Goal: Information Seeking & Learning: Learn about a topic

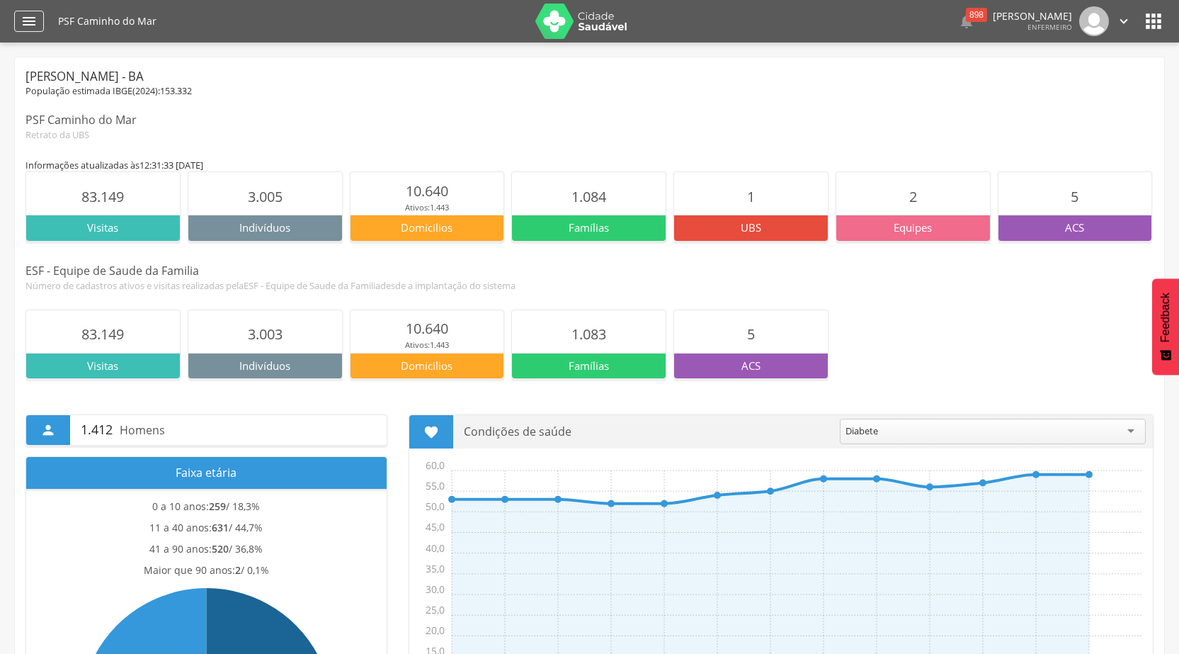
click at [26, 25] on icon "" at bounding box center [29, 21] width 17 height 17
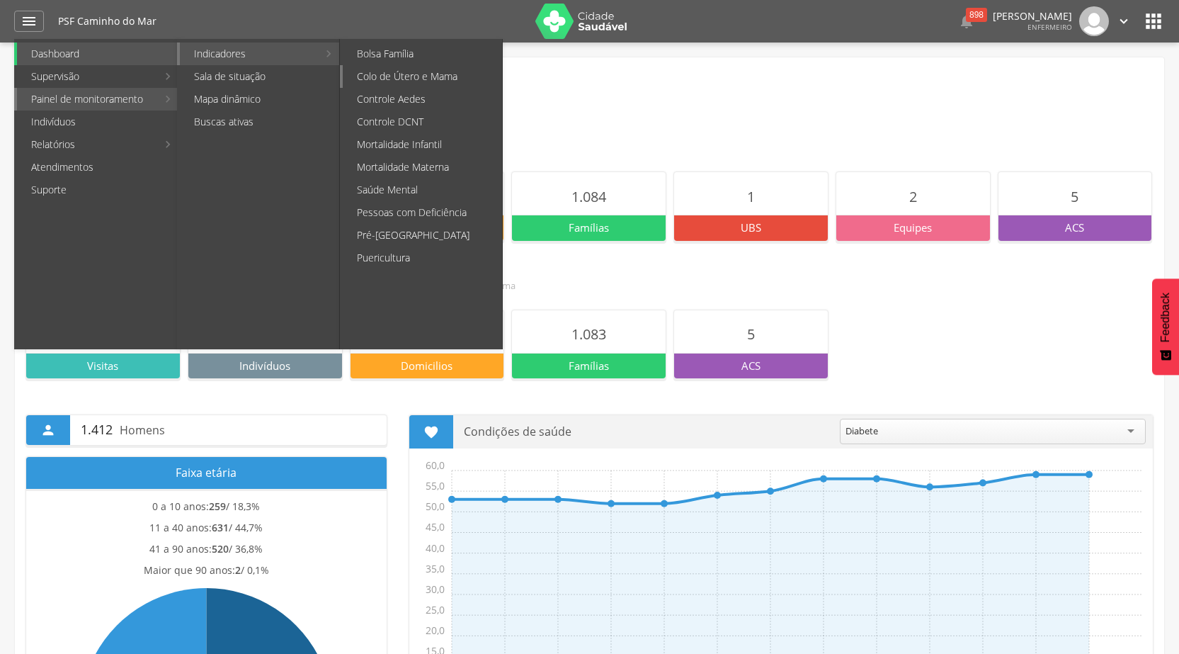
click at [423, 74] on link "Colo de Útero e Mama" at bounding box center [422, 76] width 159 height 23
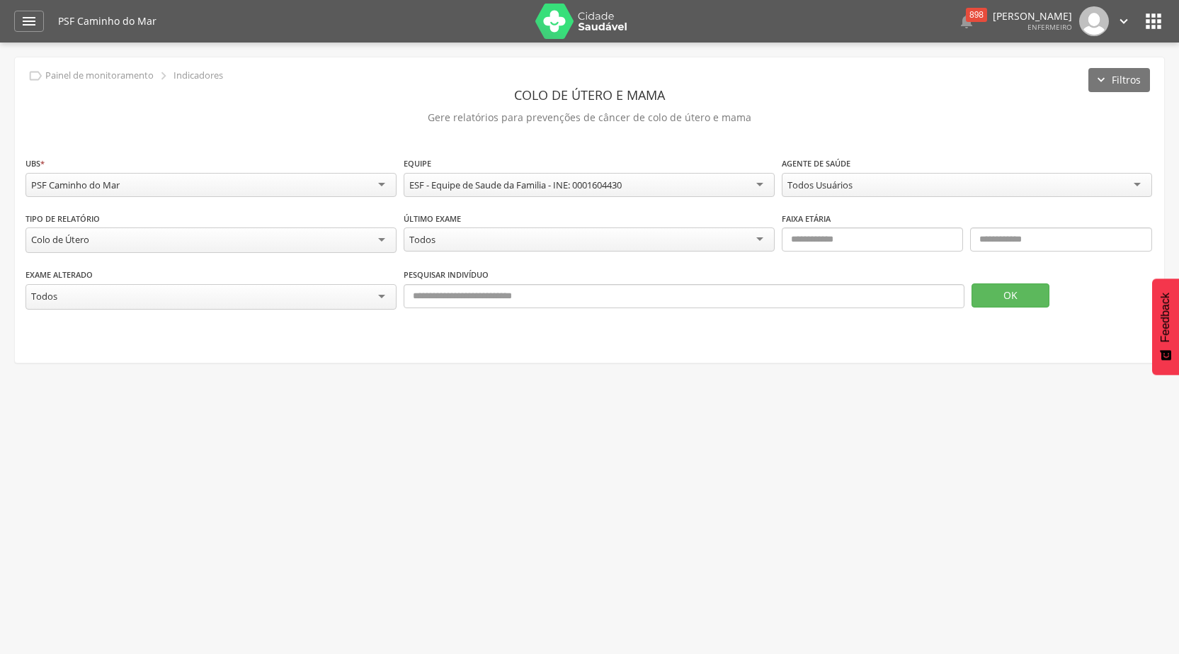
click at [1148, 180] on div "Todos Usuários" at bounding box center [967, 185] width 371 height 24
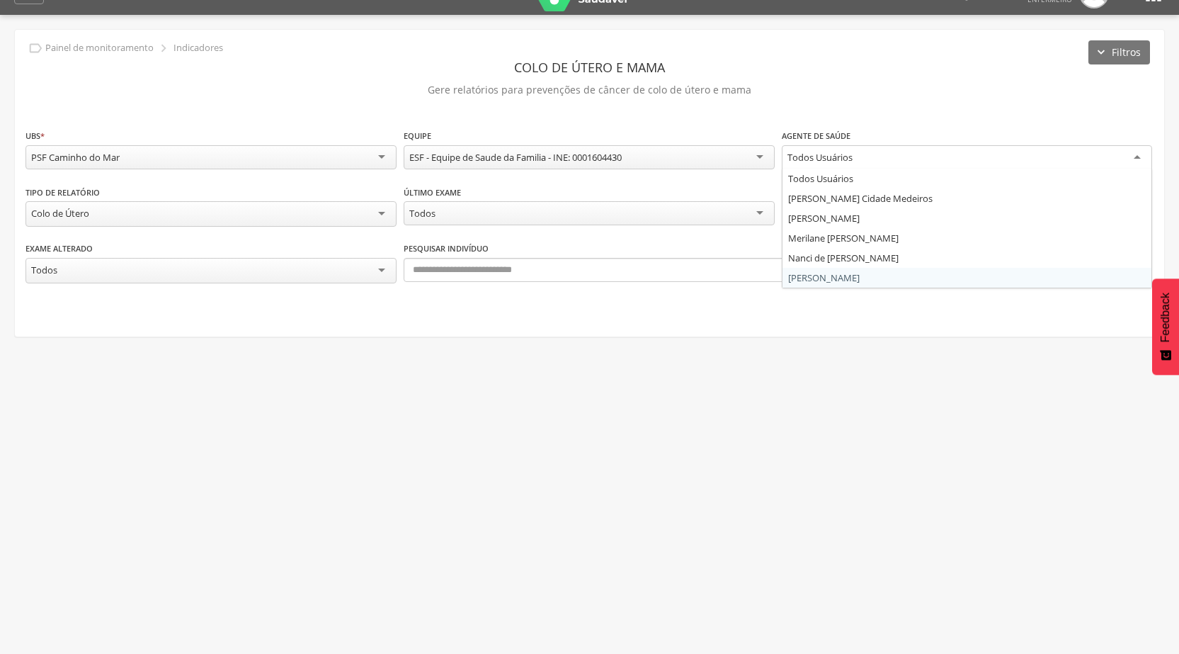
scroll to position [42, 0]
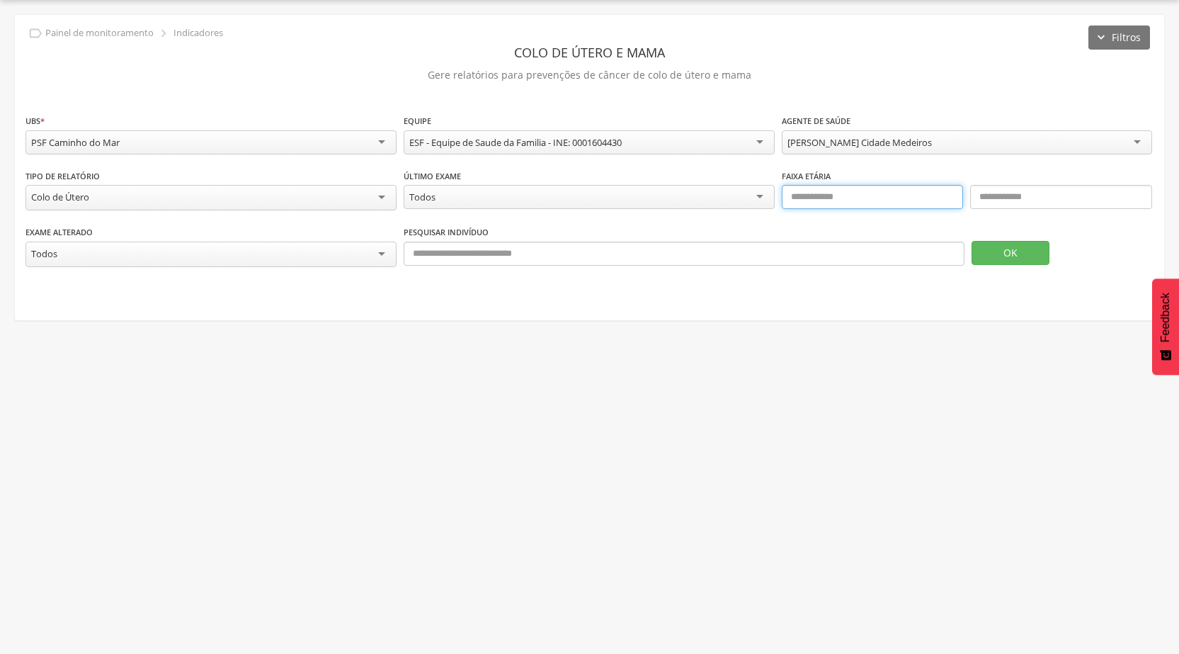
click at [871, 199] on input "text" at bounding box center [873, 197] width 182 height 24
type input "**"
click at [993, 200] on input "text" at bounding box center [1061, 197] width 182 height 24
type input "**"
click at [1003, 253] on button "OK" at bounding box center [1010, 253] width 78 height 24
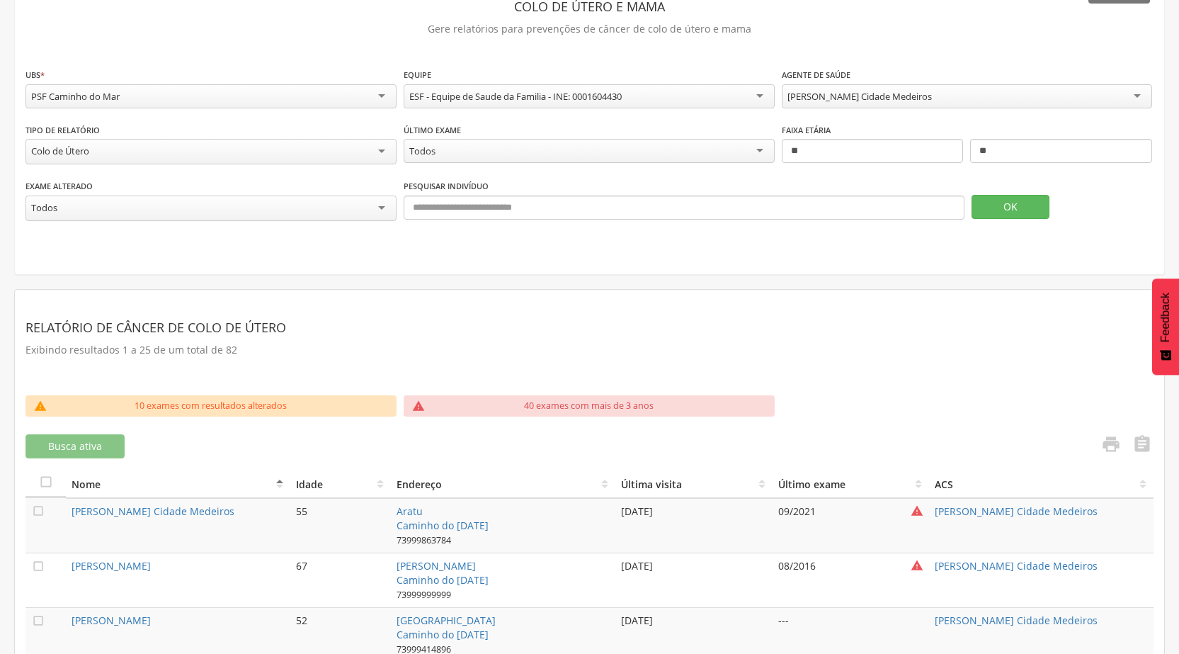
scroll to position [113, 0]
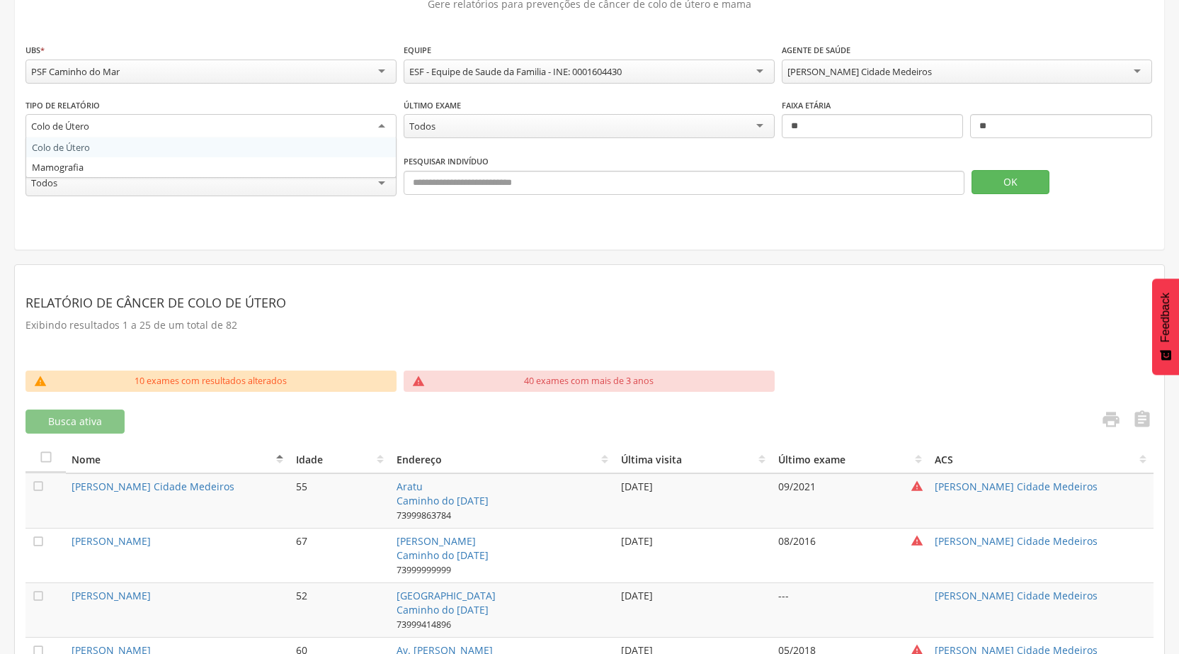
click at [386, 120] on div "Colo de Útero" at bounding box center [210, 126] width 371 height 25
click at [1015, 184] on button "OK" at bounding box center [1010, 181] width 78 height 24
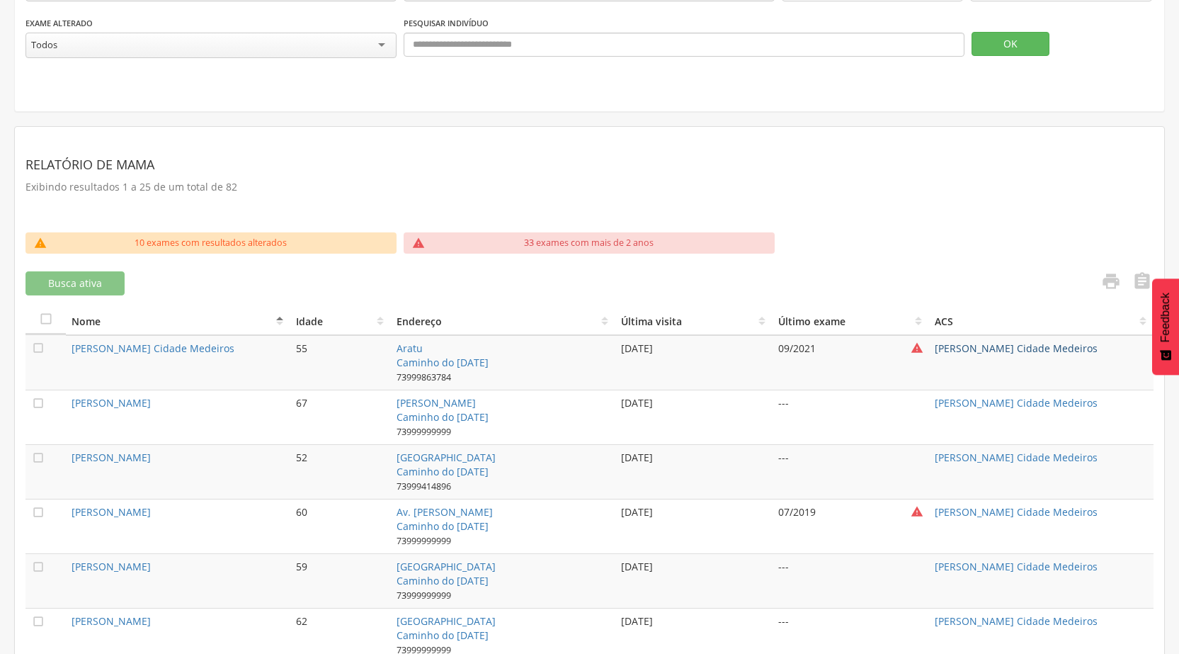
scroll to position [255, 0]
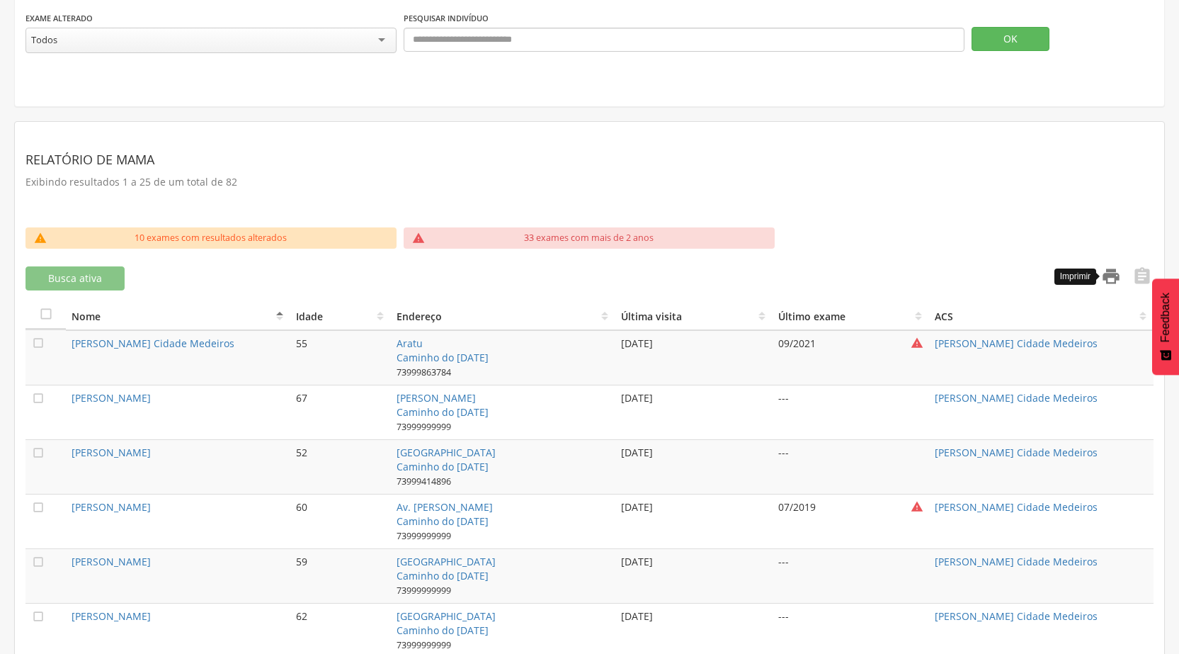
click at [1113, 275] on icon "" at bounding box center [1111, 276] width 20 height 20
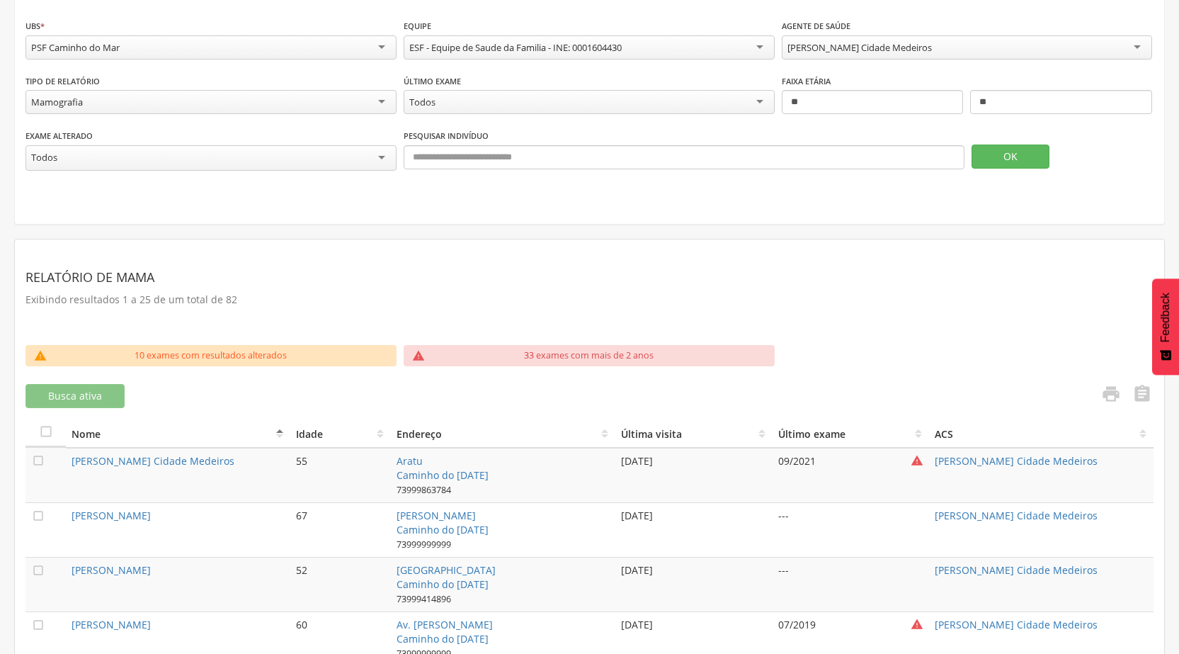
scroll to position [0, 0]
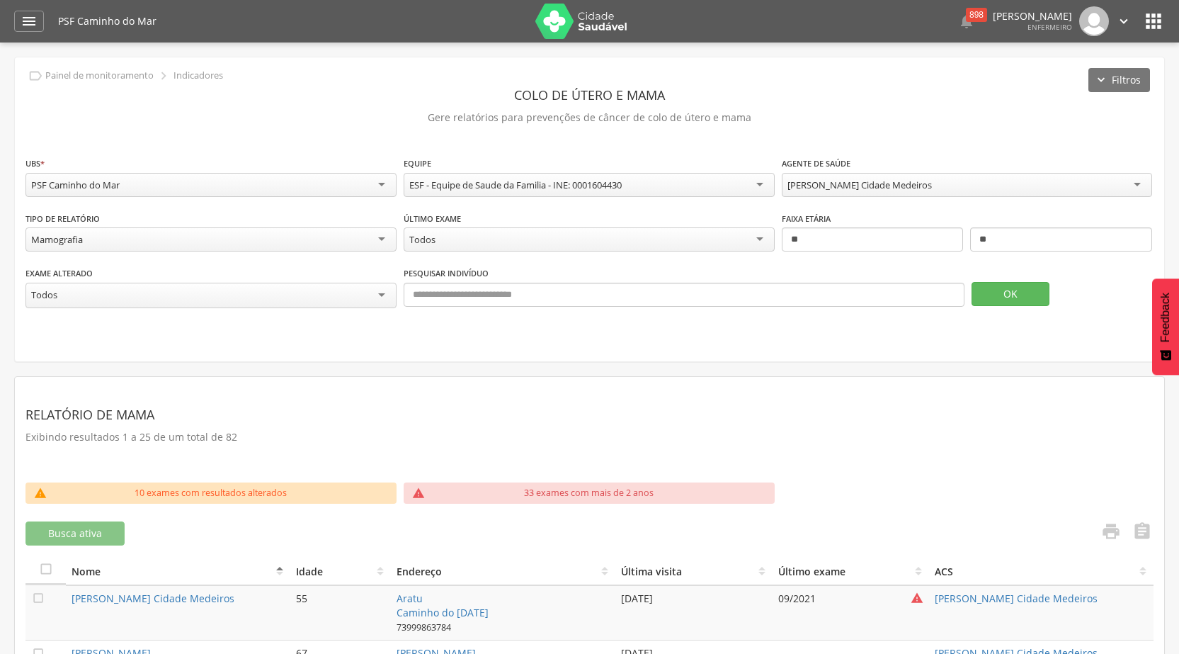
click at [382, 246] on div "Mamografia" at bounding box center [210, 239] width 371 height 24
click at [991, 290] on button "OK" at bounding box center [1010, 294] width 78 height 24
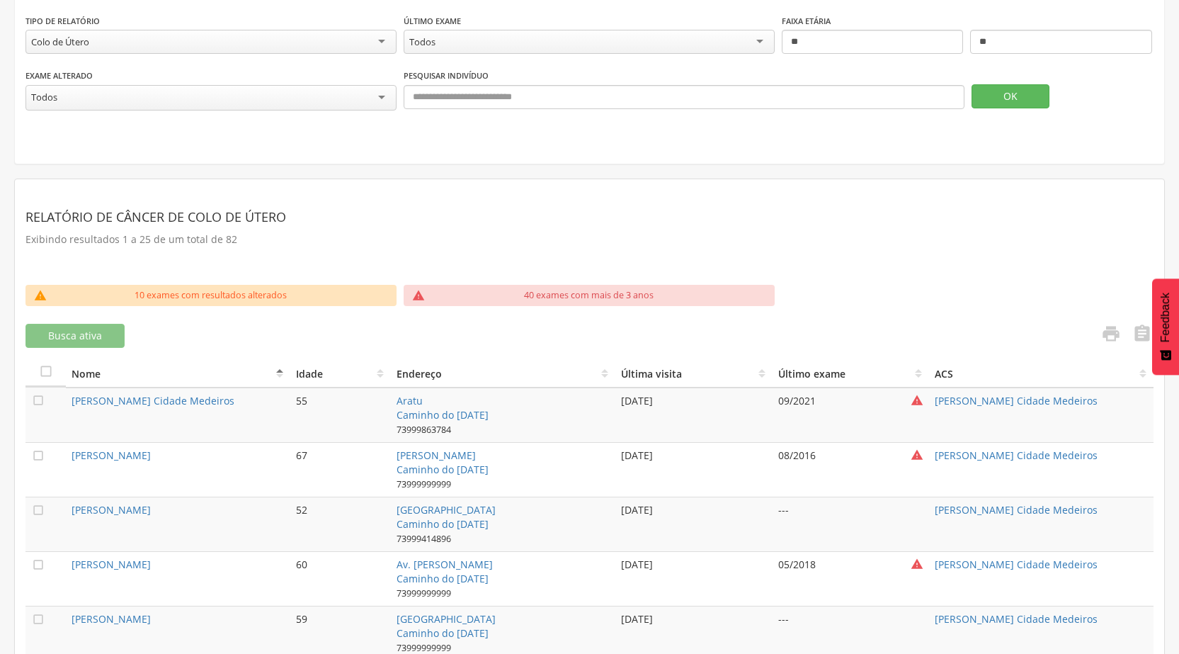
scroll to position [212, 0]
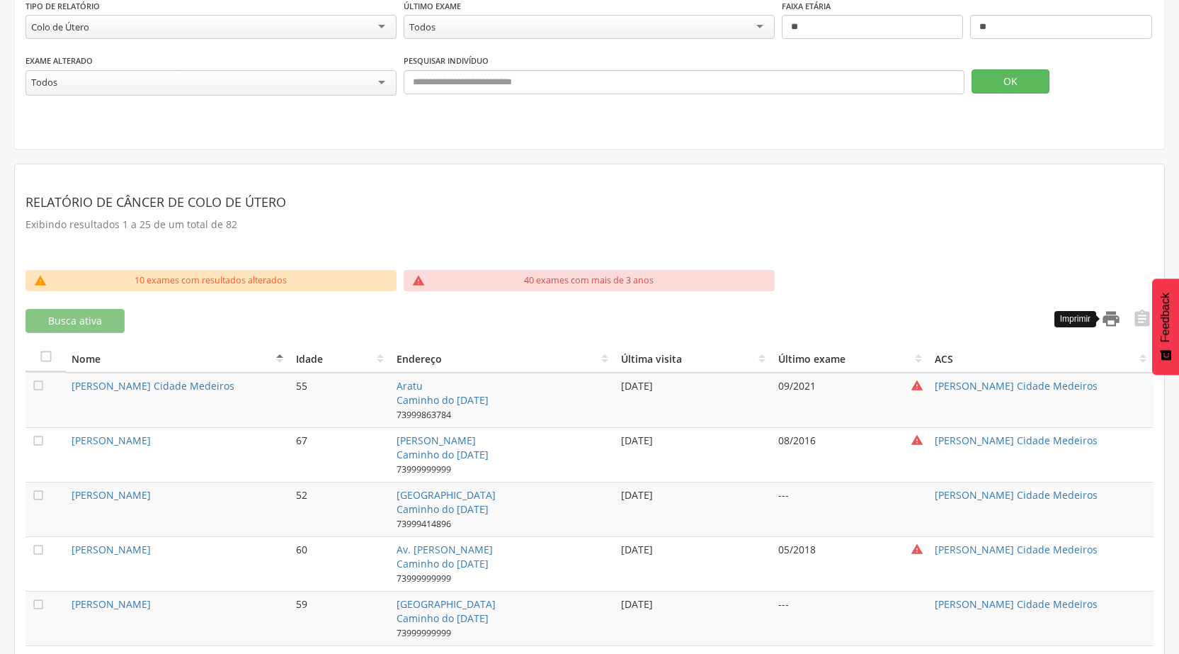
click at [1110, 310] on icon "" at bounding box center [1111, 319] width 20 height 20
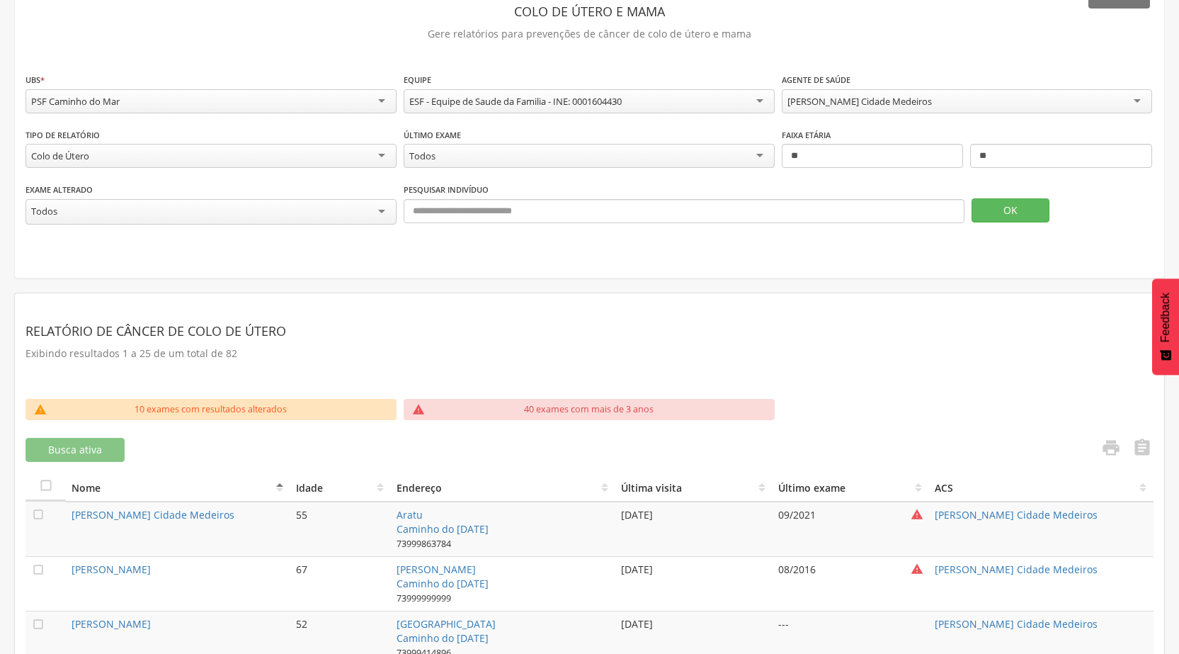
scroll to position [71, 0]
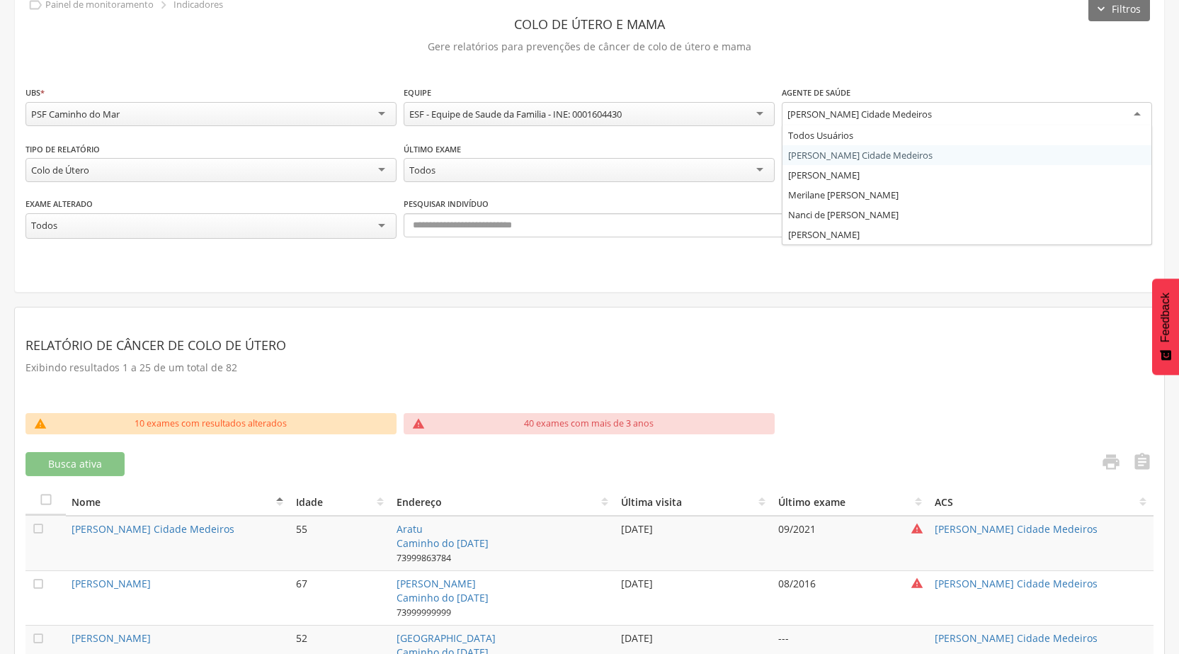
click at [1137, 108] on div "[PERSON_NAME] Cidade Medeiros" at bounding box center [967, 114] width 371 height 25
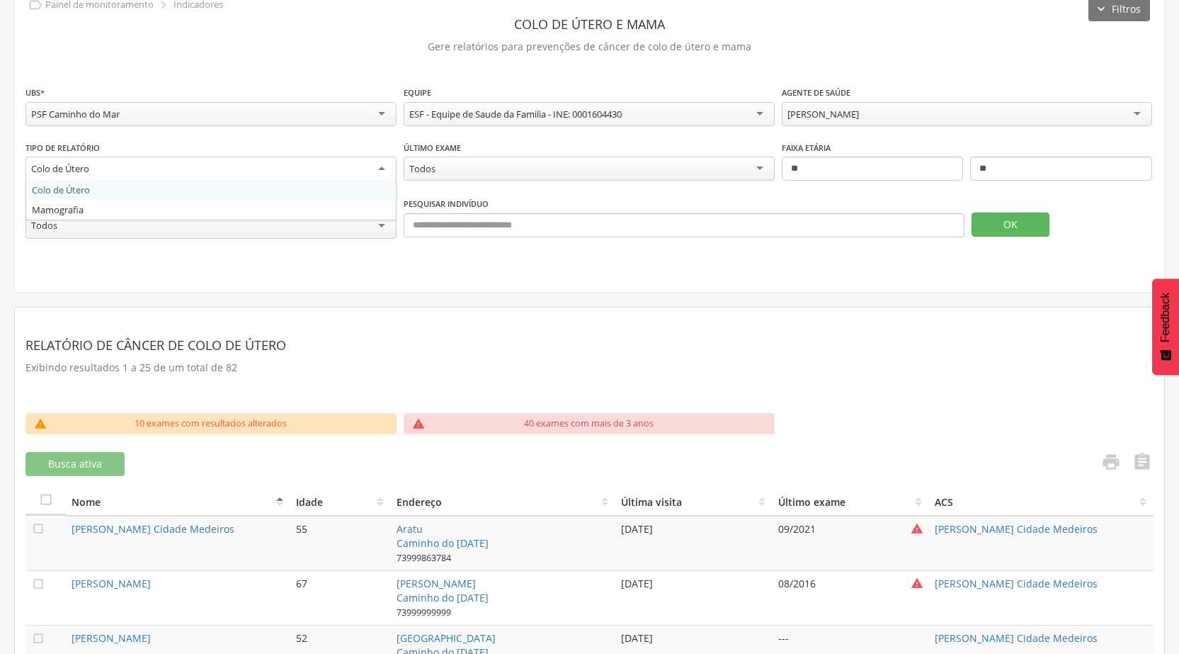
click at [377, 170] on div "Colo de Útero" at bounding box center [210, 168] width 371 height 25
click at [1015, 222] on button "OK" at bounding box center [1010, 223] width 78 height 24
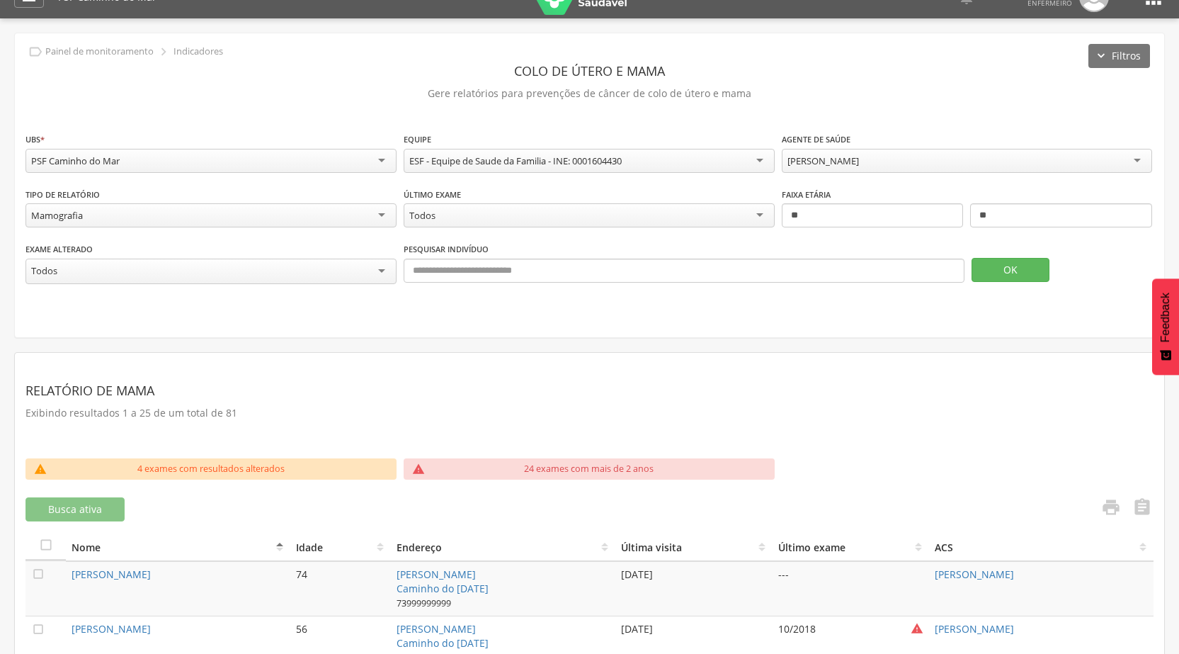
scroll to position [0, 0]
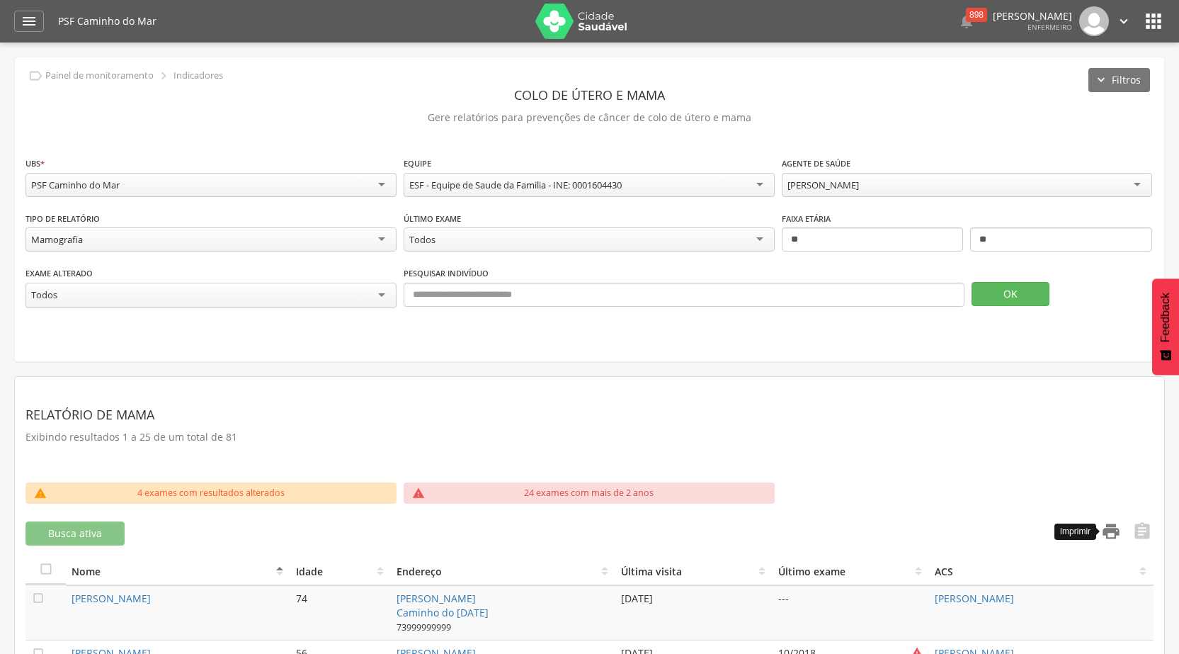
click at [1114, 524] on icon "" at bounding box center [1111, 531] width 20 height 20
click at [1133, 186] on div "[PERSON_NAME]" at bounding box center [967, 185] width 371 height 24
click at [1004, 283] on button "OK" at bounding box center [1010, 294] width 78 height 24
click at [1114, 534] on icon "" at bounding box center [1111, 531] width 20 height 20
click at [1145, 181] on div "Merilane [PERSON_NAME]" at bounding box center [967, 185] width 371 height 24
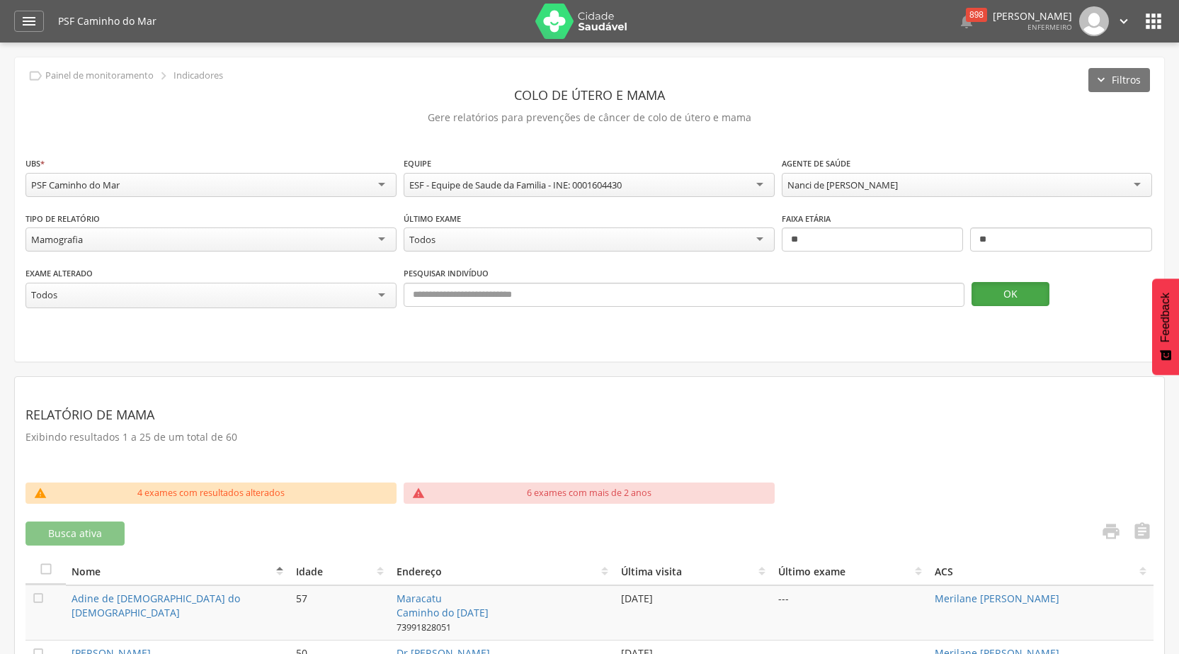
click at [1038, 297] on button "OK" at bounding box center [1010, 294] width 78 height 24
click at [1107, 530] on icon "" at bounding box center [1111, 531] width 20 height 20
click at [1134, 177] on div "Nanci de [PERSON_NAME]" at bounding box center [967, 185] width 371 height 24
click at [1042, 300] on button "OK" at bounding box center [1010, 294] width 78 height 24
click at [1105, 529] on icon "" at bounding box center [1111, 531] width 20 height 20
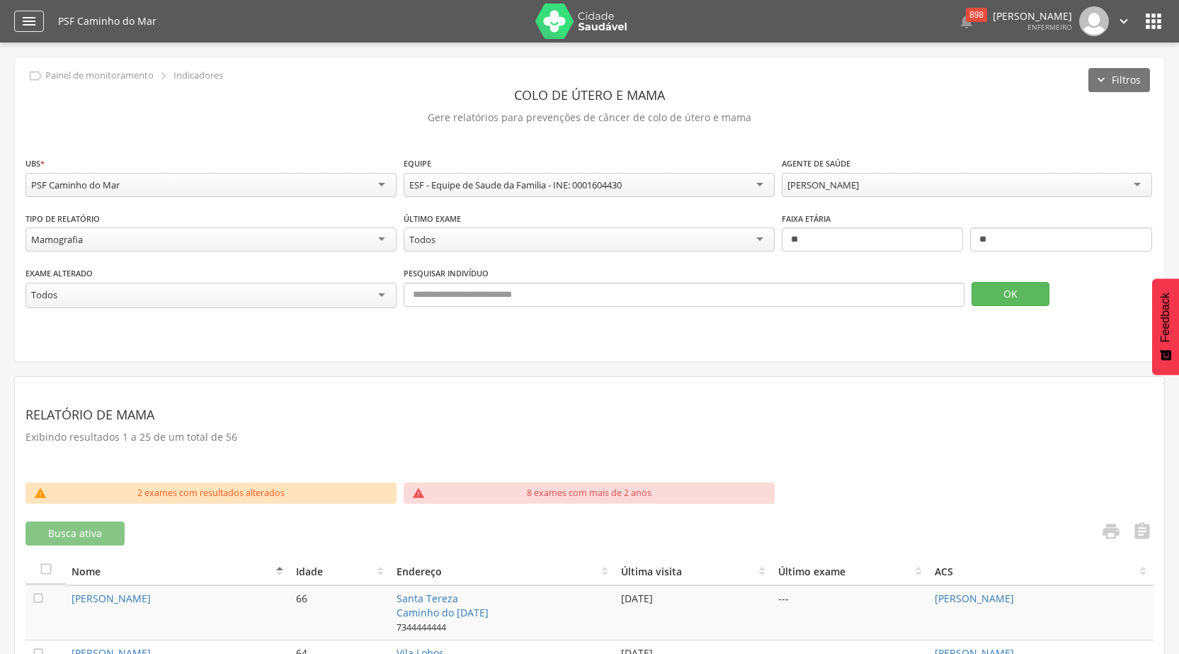
click at [22, 19] on icon "" at bounding box center [29, 21] width 17 height 17
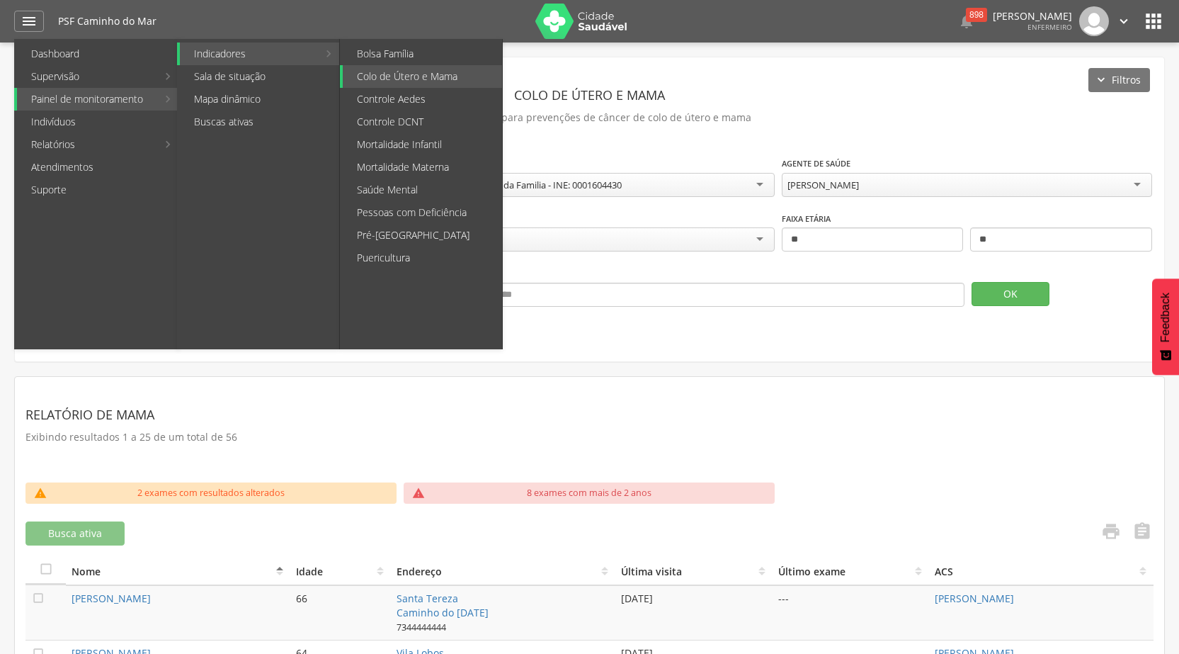
click at [244, 54] on link "Indicadores" at bounding box center [249, 53] width 138 height 23
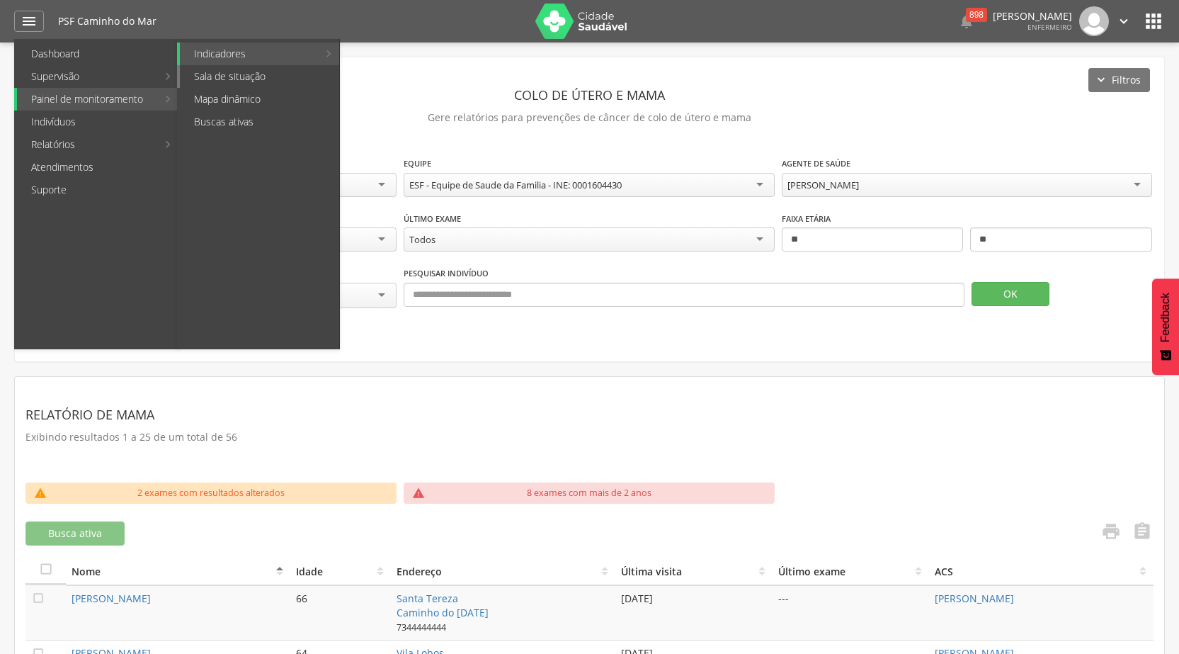
click at [258, 78] on link "Sala de situação" at bounding box center [259, 76] width 159 height 23
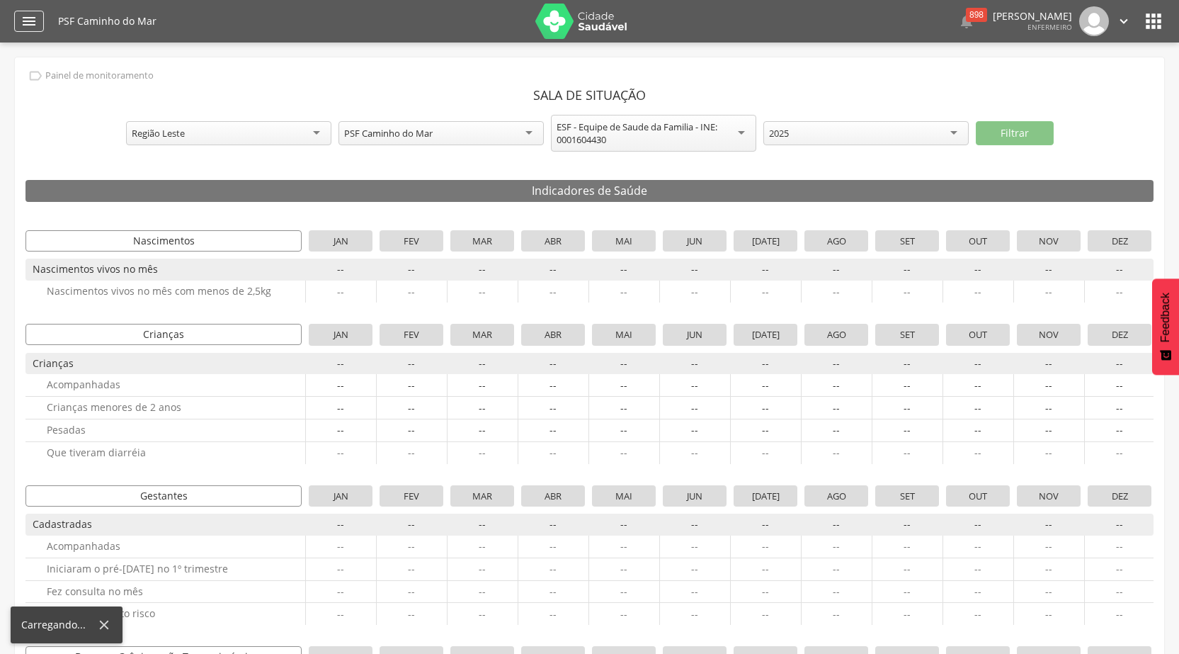
click at [30, 23] on icon "" at bounding box center [29, 21] width 17 height 17
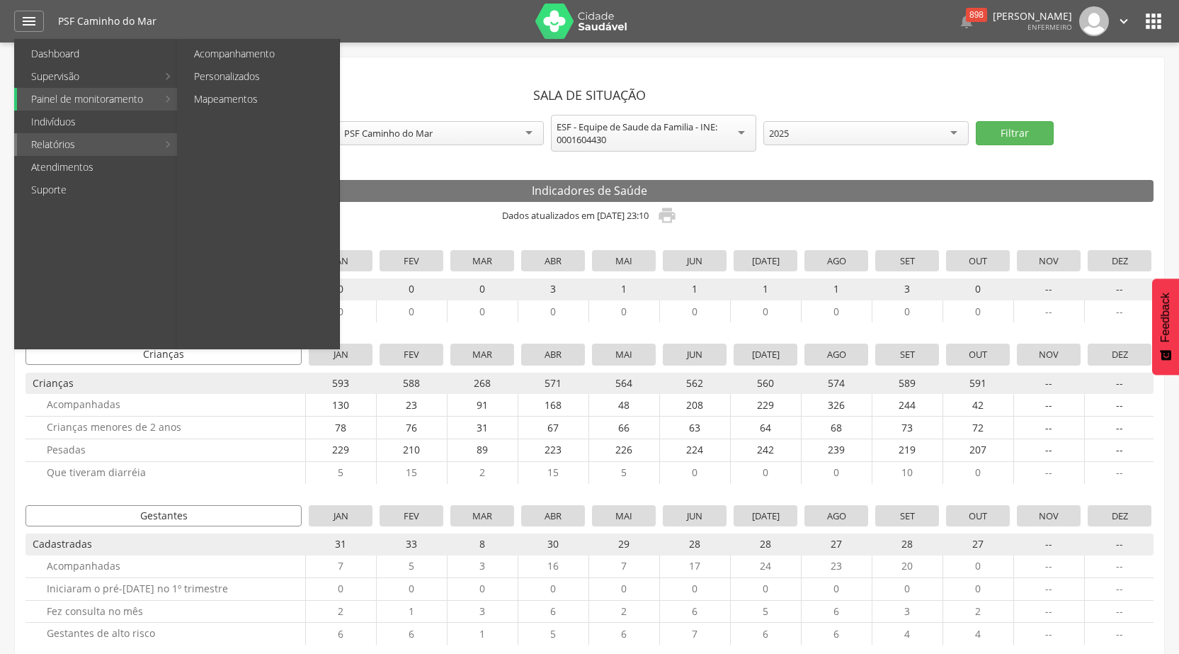
click at [69, 138] on link "Relatórios" at bounding box center [87, 144] width 140 height 23
click at [256, 52] on link "Acompanhamento" at bounding box center [259, 53] width 159 height 23
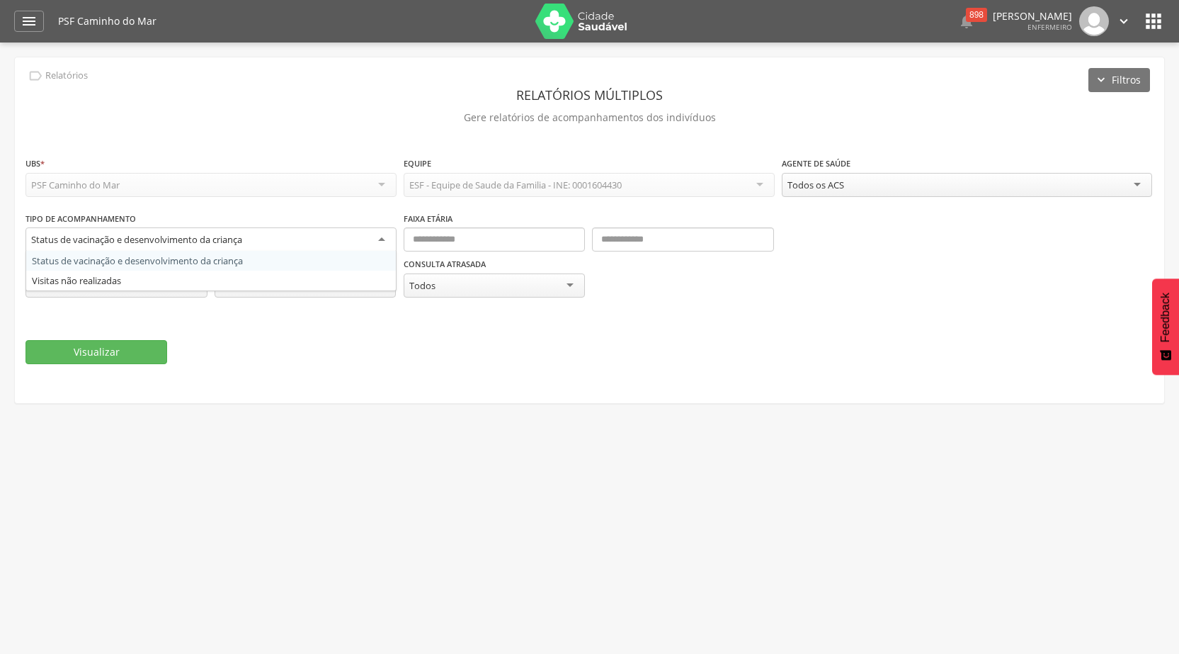
click at [384, 237] on div "Status de vacinação e desenvolvimento da criança" at bounding box center [210, 239] width 371 height 25
click at [23, 23] on icon "" at bounding box center [29, 21] width 17 height 17
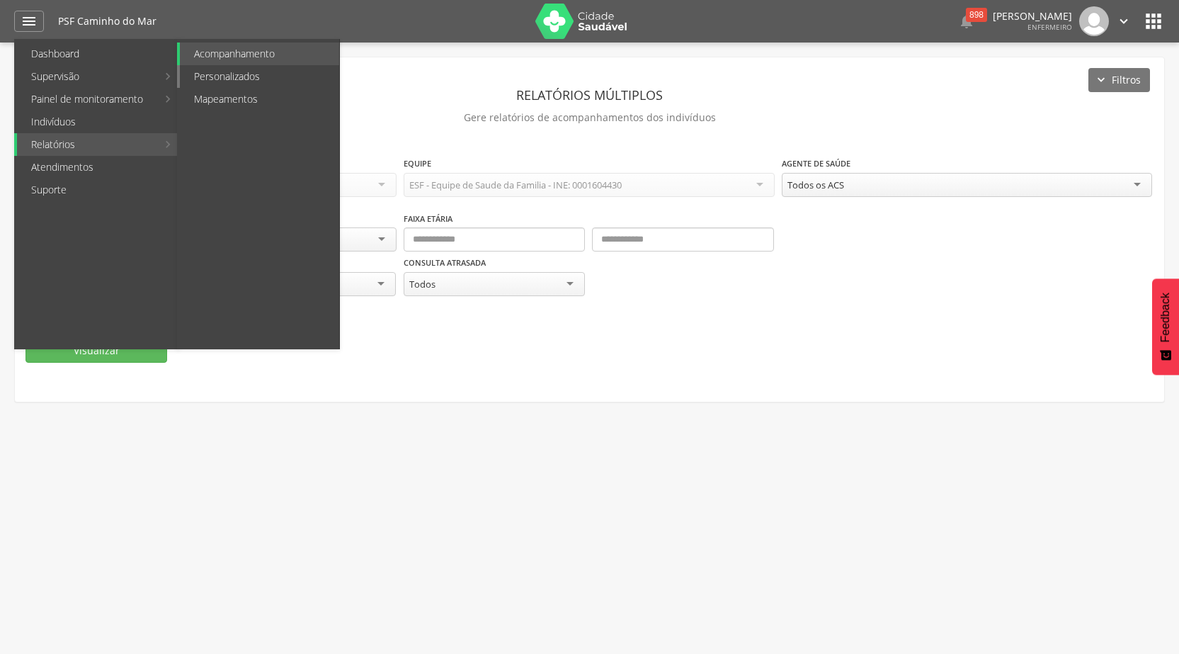
click at [239, 77] on link "Personalizados" at bounding box center [259, 76] width 159 height 23
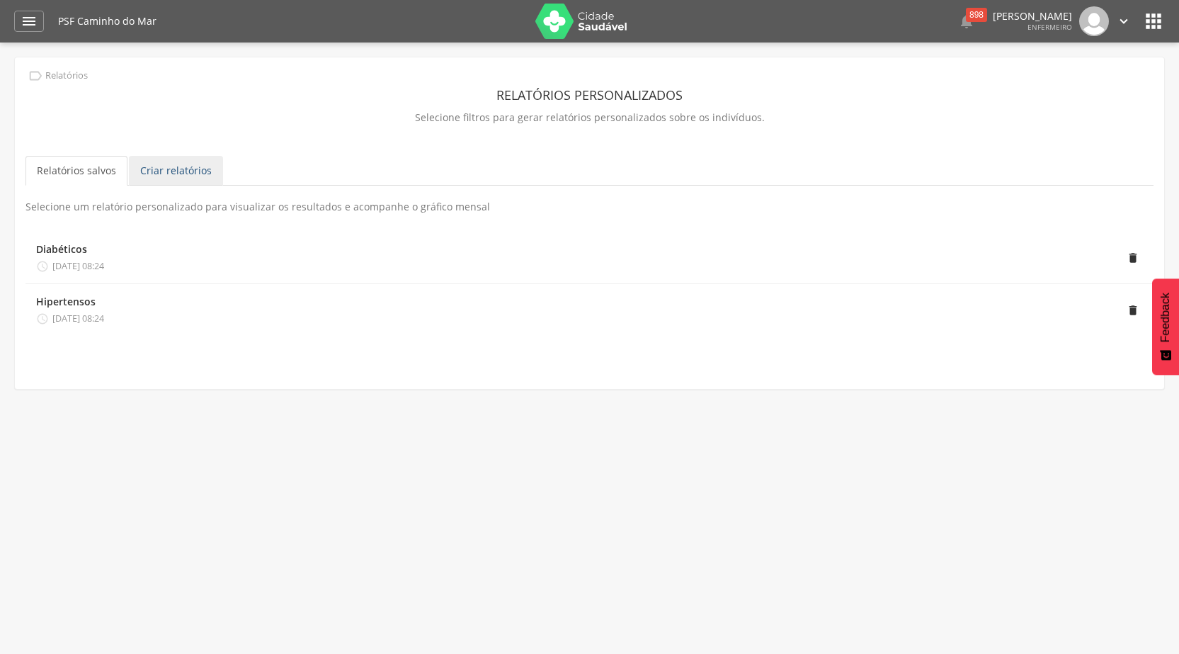
click at [176, 171] on link "Criar relatórios" at bounding box center [176, 171] width 94 height 30
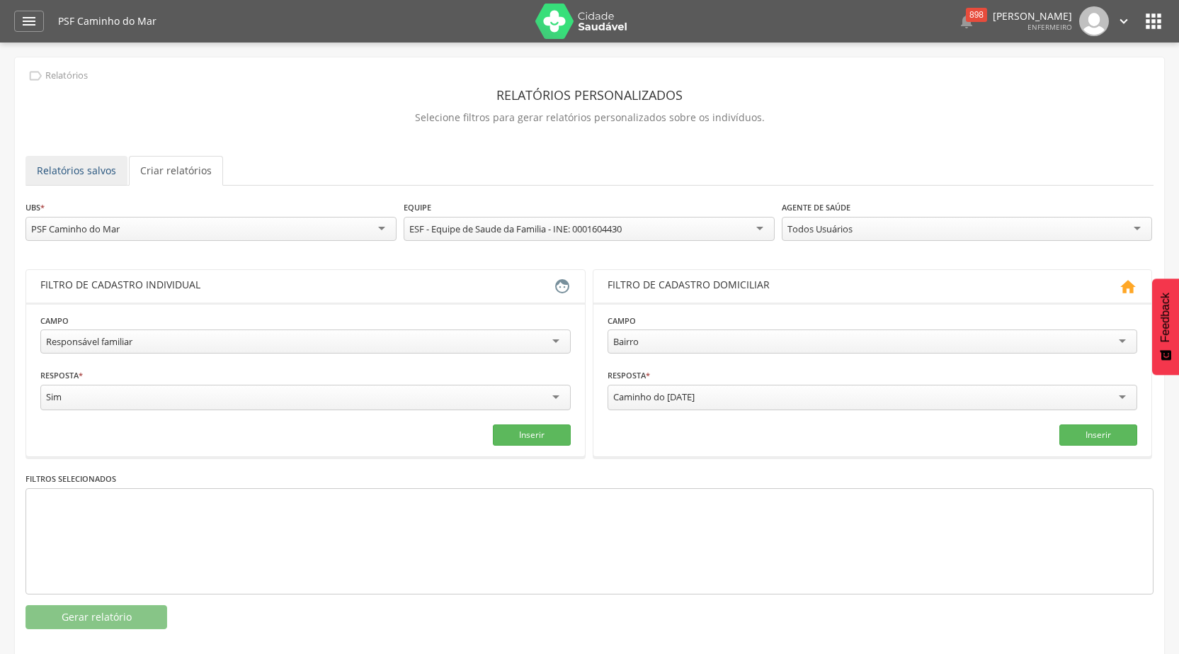
click at [107, 167] on link "Relatórios salvos" at bounding box center [76, 171] width 102 height 30
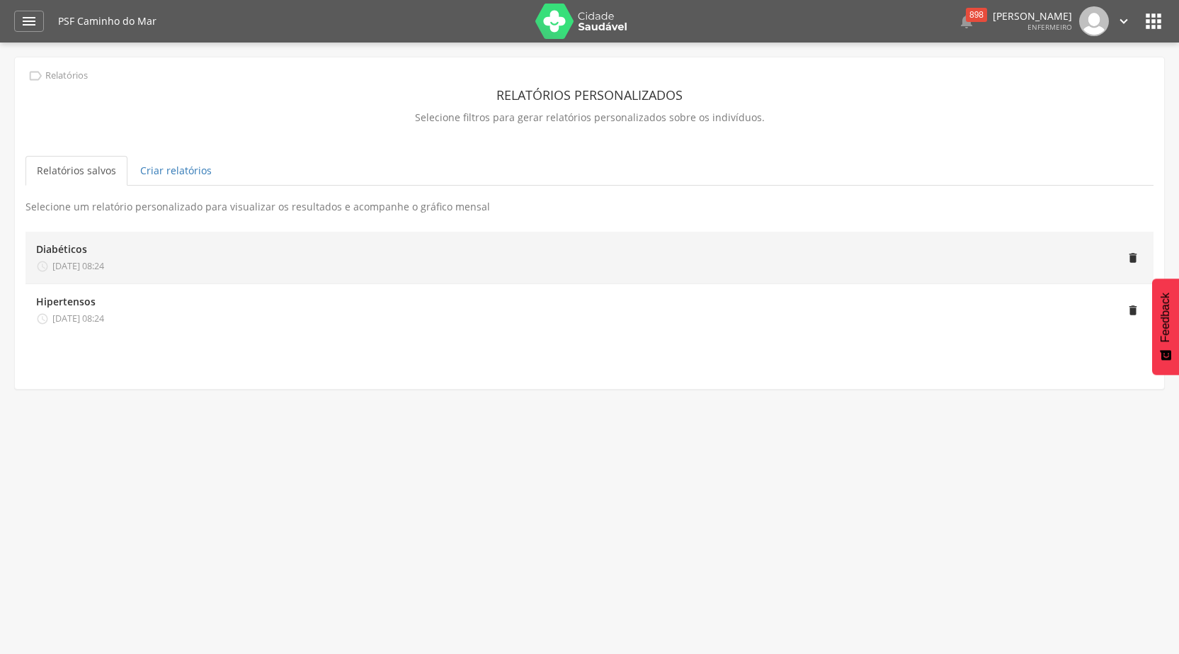
click at [148, 268] on div "" at bounding box center [623, 257] width 1039 height 30
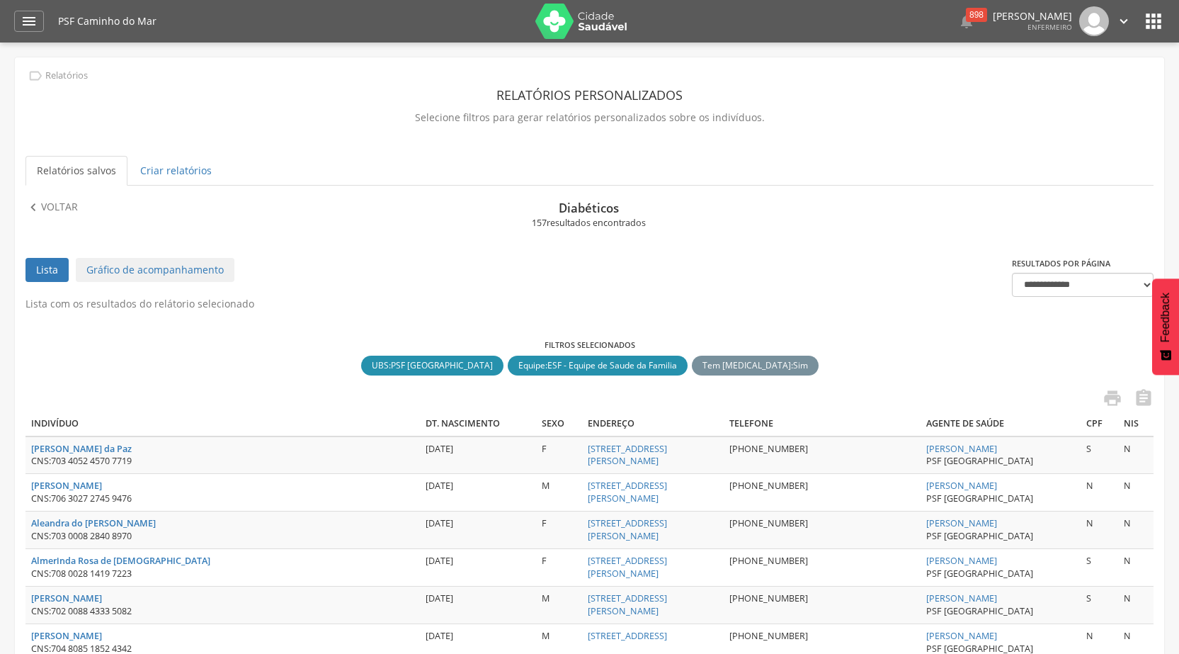
scroll to position [71, 0]
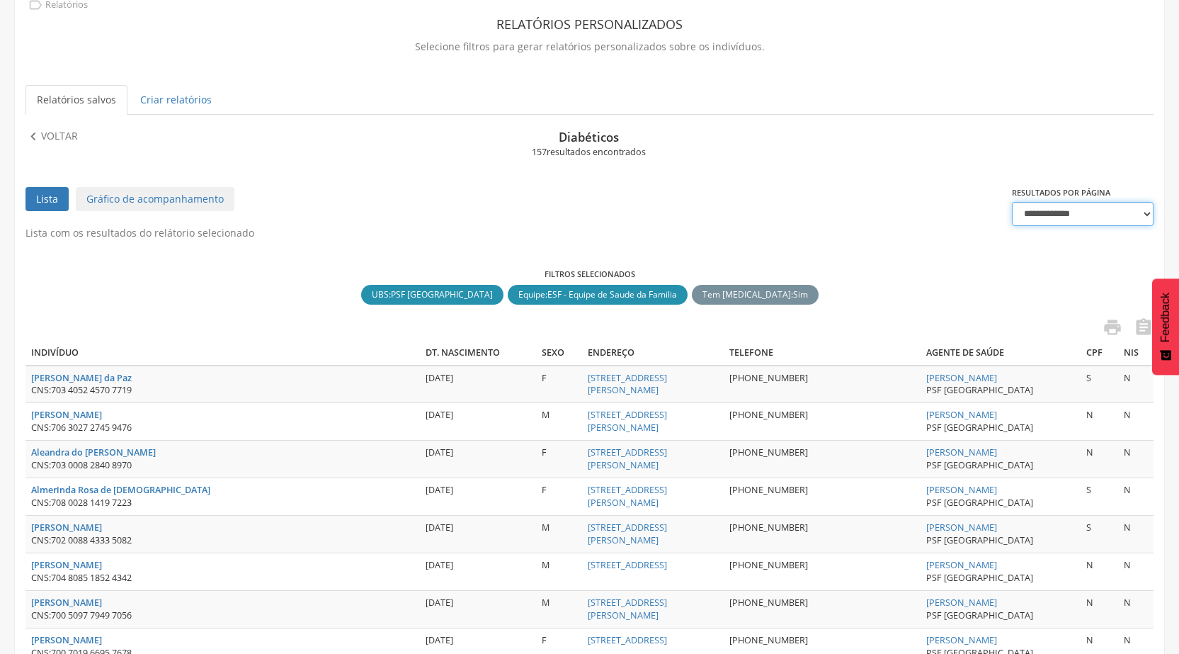
click at [1146, 212] on select "**********" at bounding box center [1083, 214] width 142 height 24
click at [947, 214] on ul "Lista Gráfico de acompanhamento" at bounding box center [518, 206] width 986 height 39
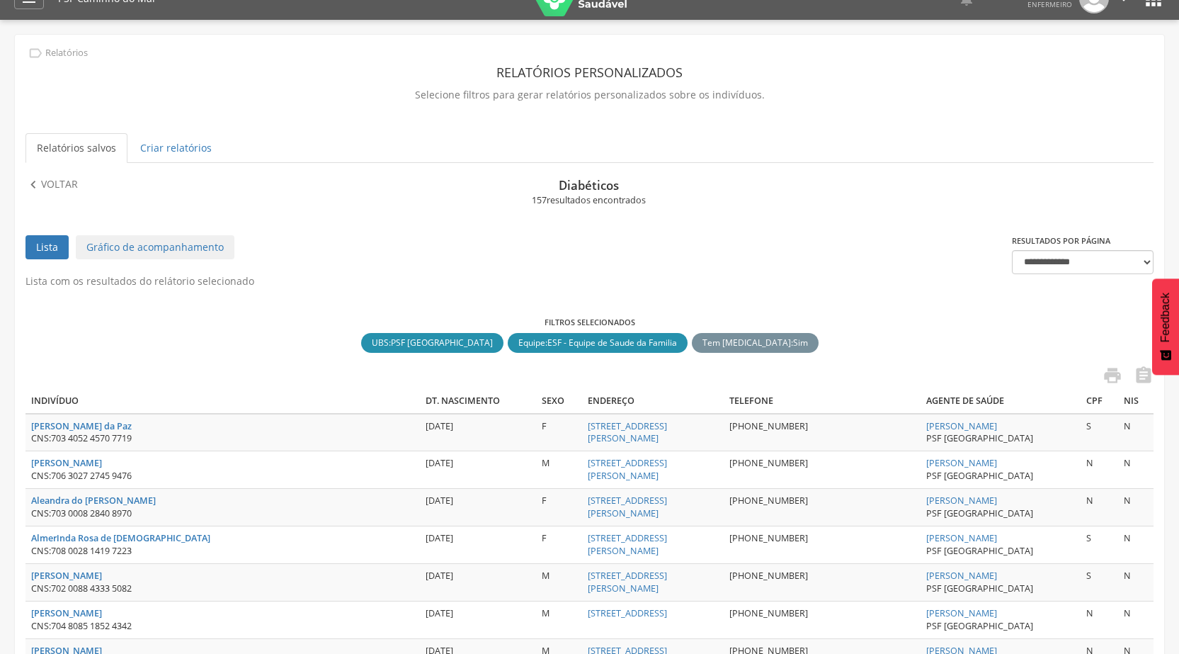
scroll to position [0, 0]
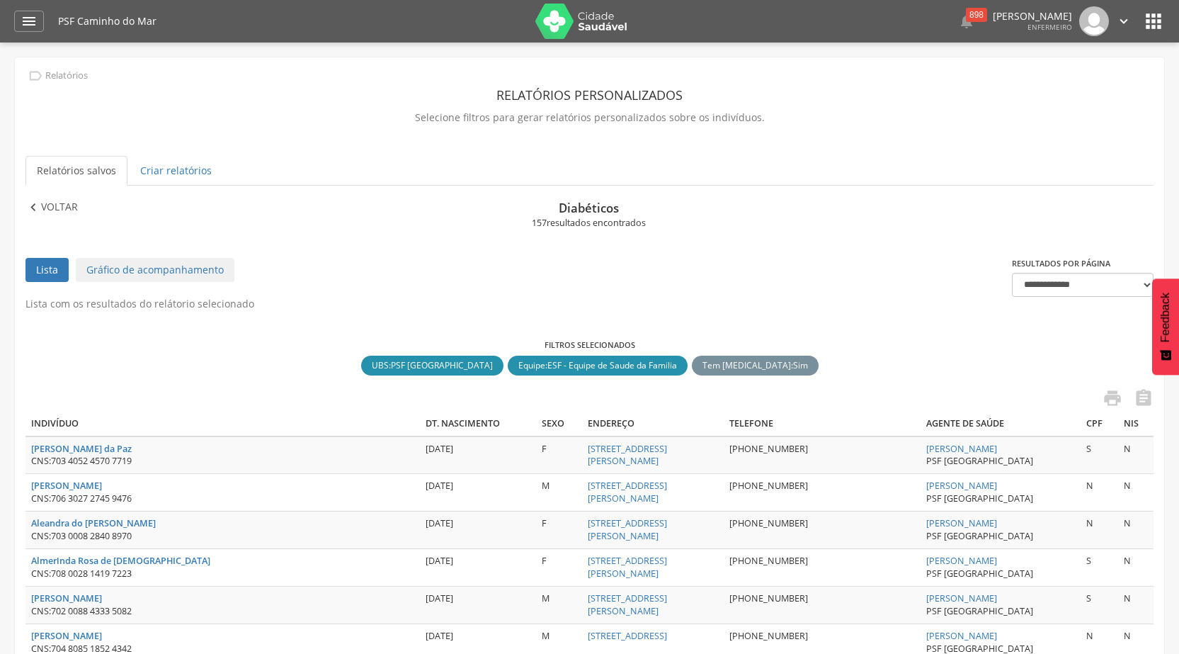
click at [31, 207] on icon "" at bounding box center [33, 208] width 16 height 16
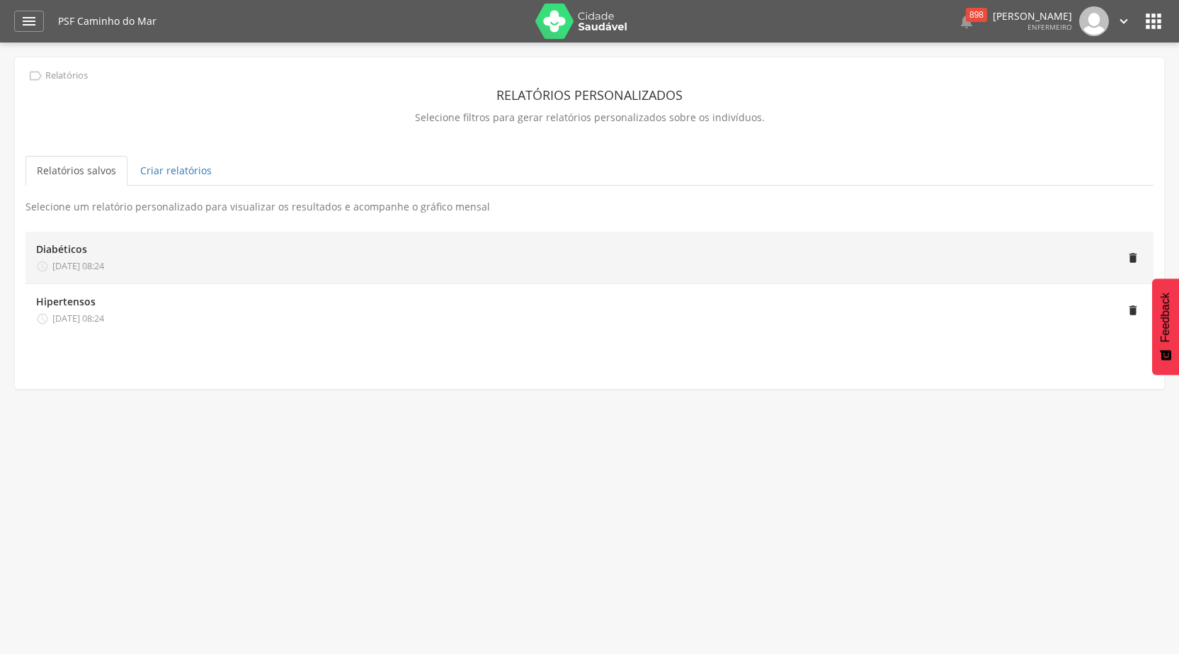
click at [77, 250] on div "Diabéticos" at bounding box center [61, 249] width 51 height 14
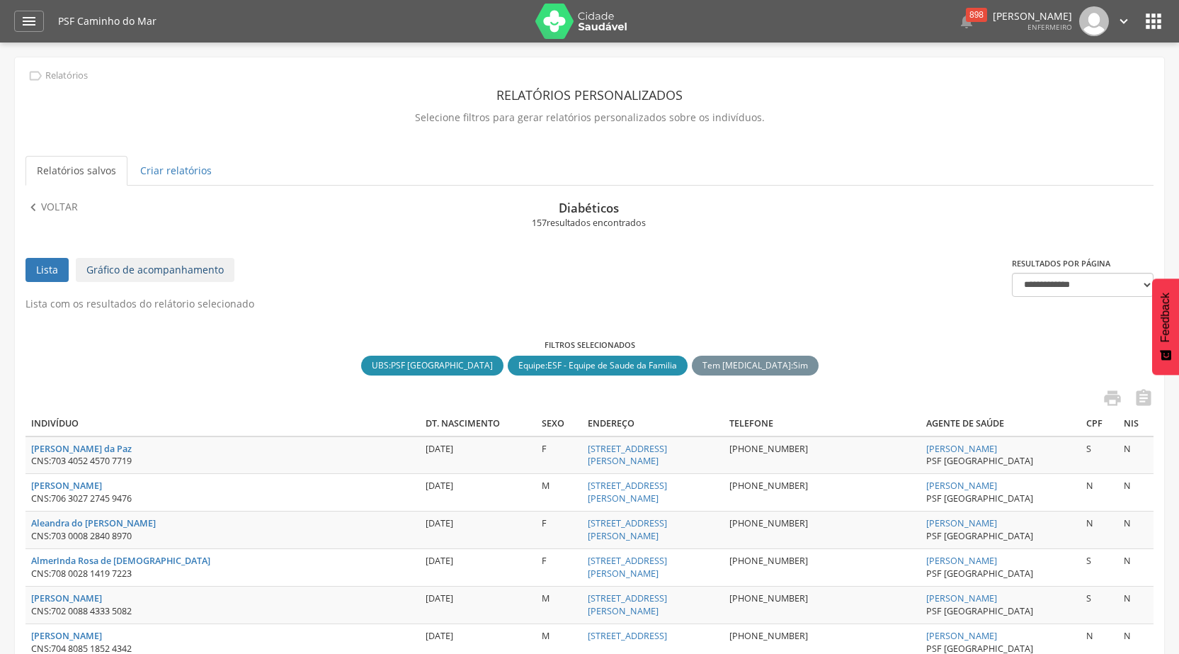
click at [132, 267] on link "Gráfico de acompanhamento" at bounding box center [155, 270] width 159 height 24
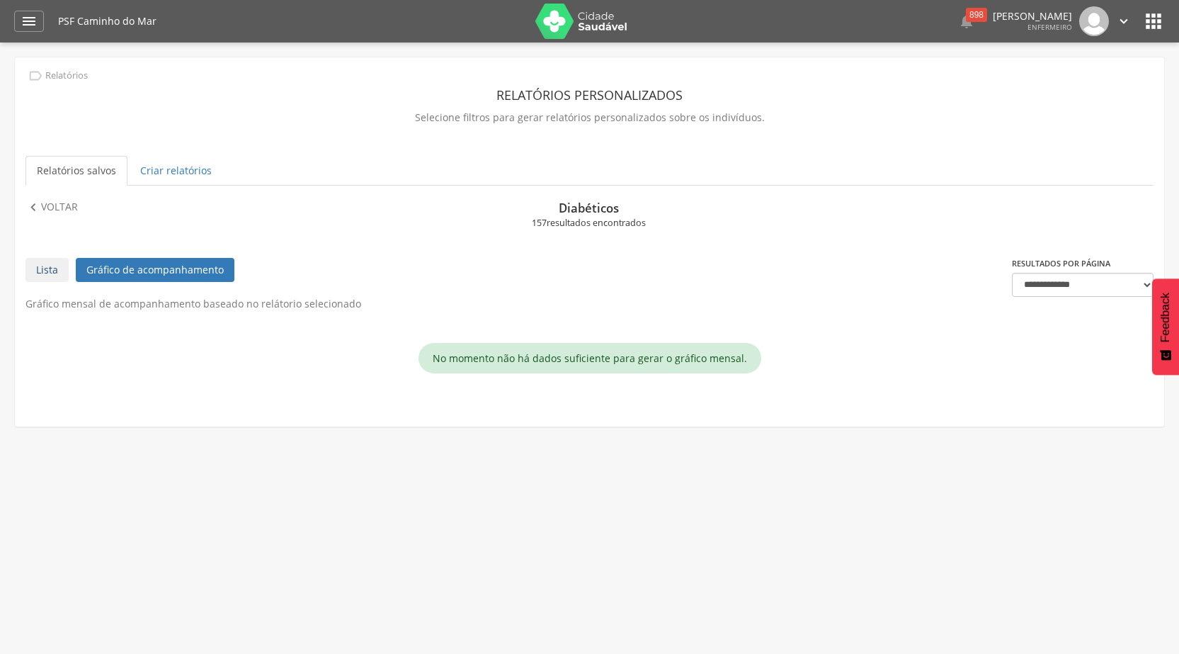
click at [50, 269] on link "Lista" at bounding box center [46, 270] width 43 height 24
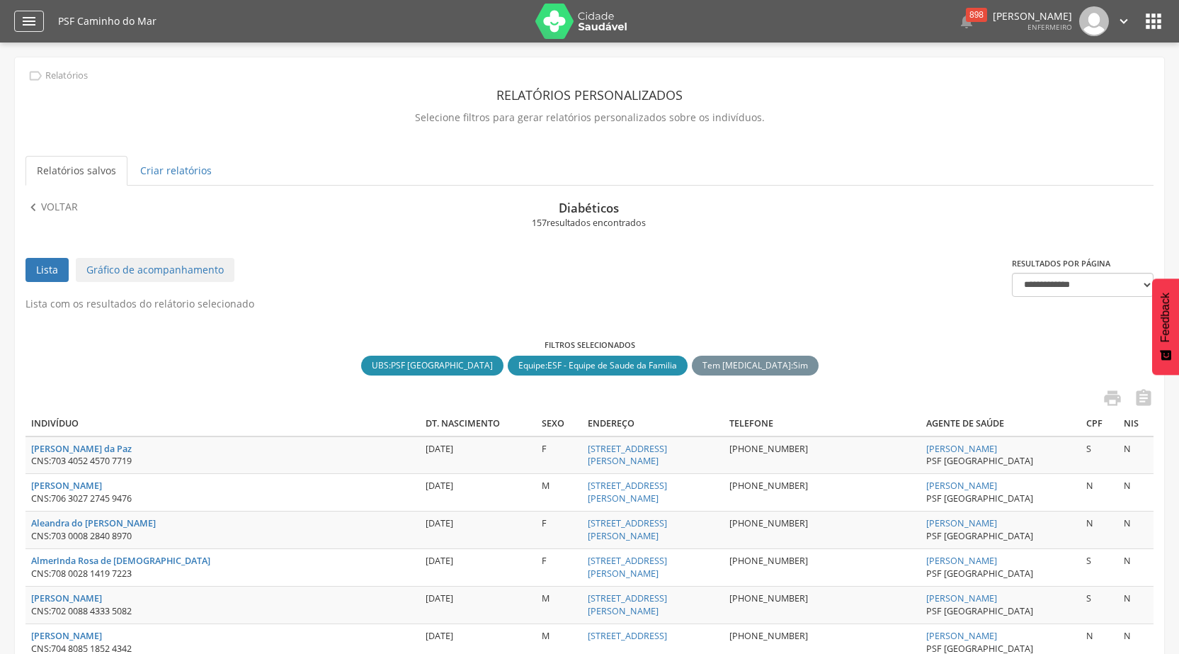
click at [28, 26] on icon "" at bounding box center [29, 21] width 17 height 17
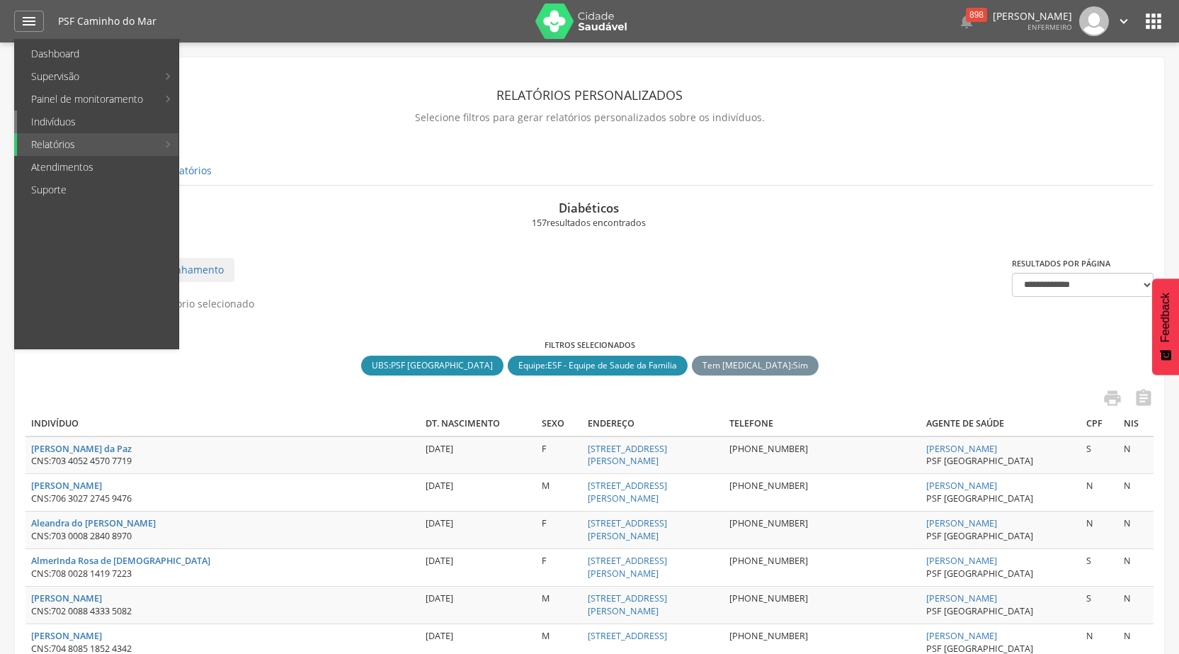
click at [112, 121] on link "Indivíduos" at bounding box center [97, 121] width 161 height 23
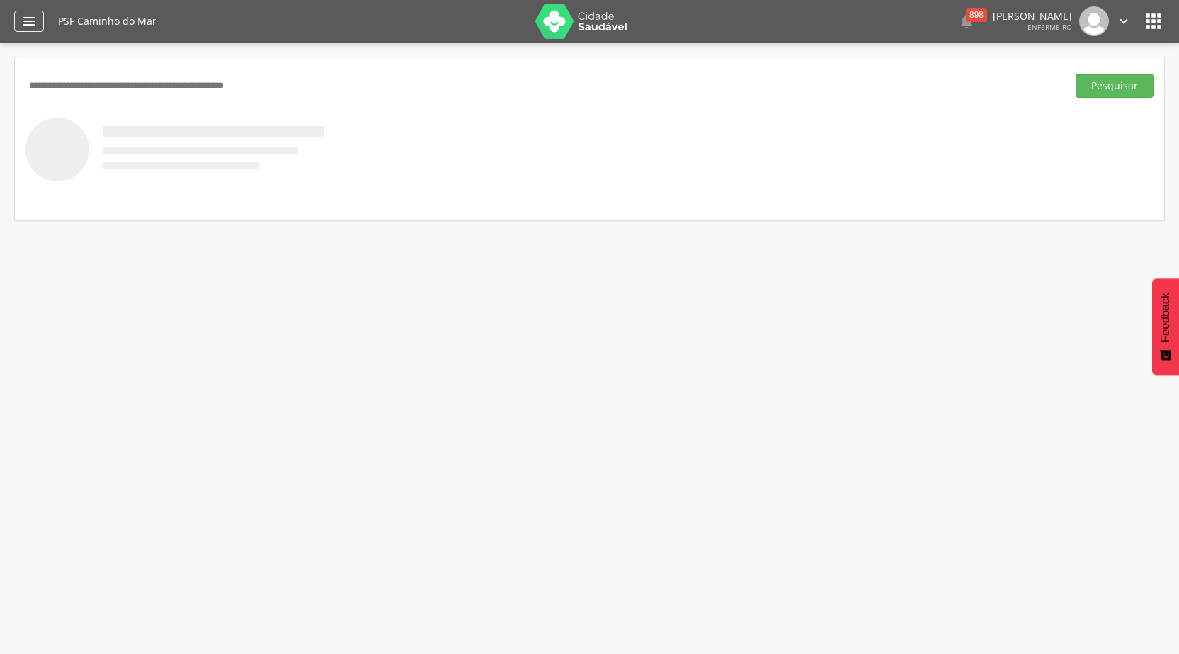
click at [30, 25] on icon "" at bounding box center [29, 21] width 17 height 17
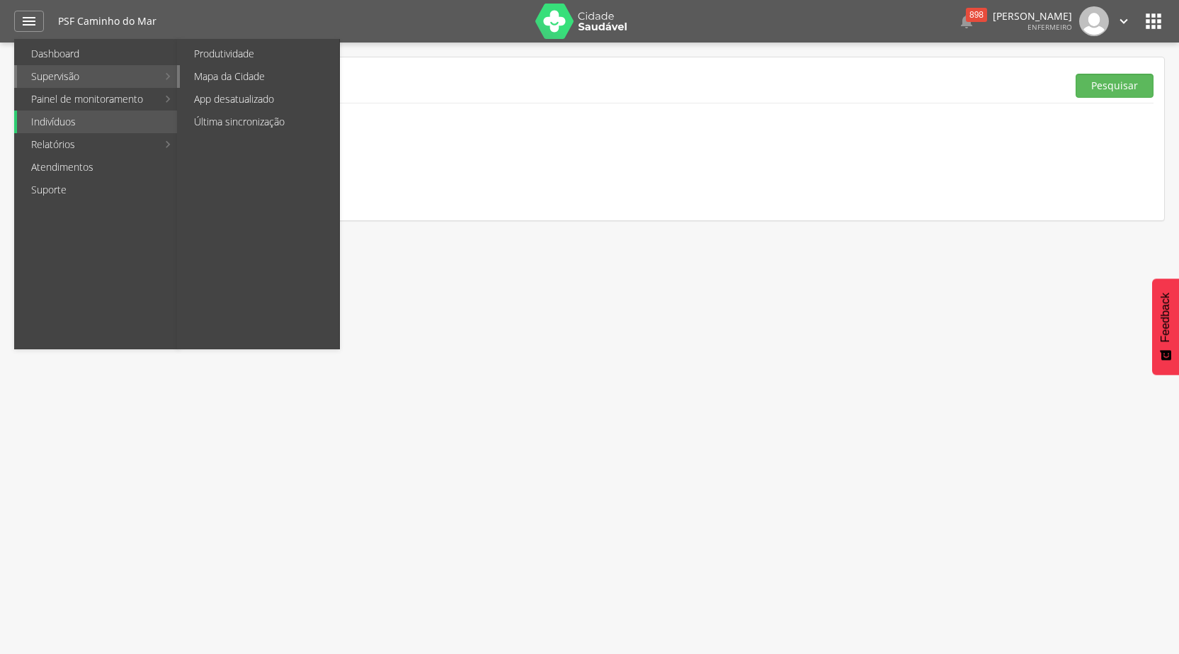
click at [227, 77] on link "Mapa da Cidade" at bounding box center [259, 76] width 159 height 23
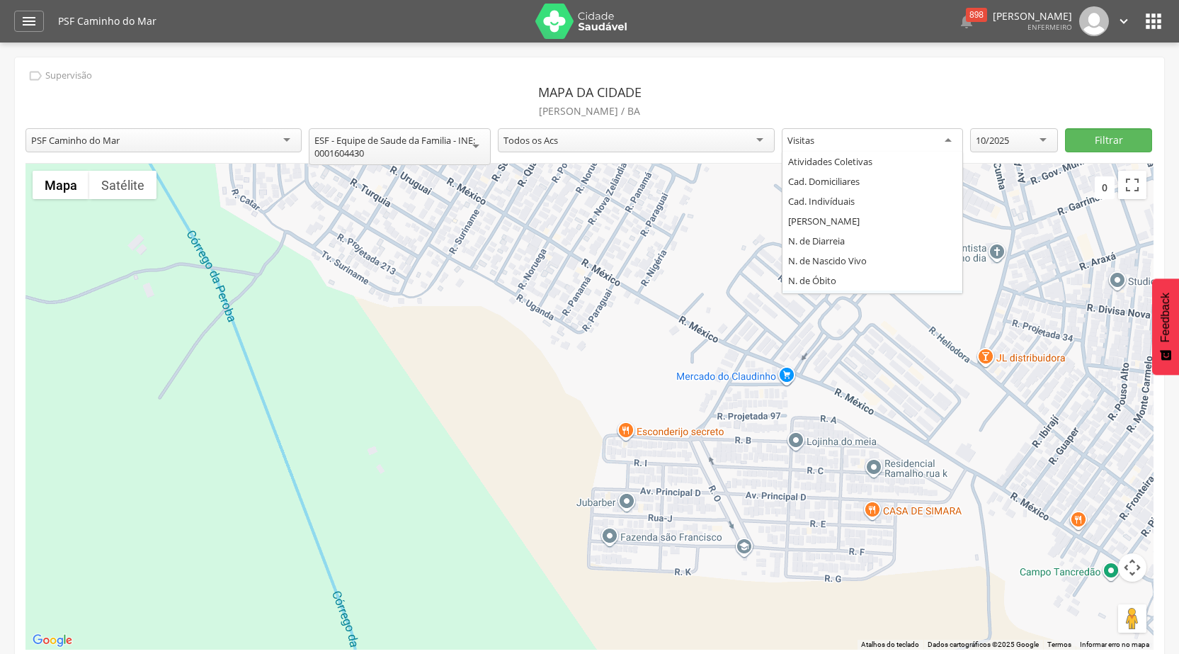
scroll to position [17, 0]
click at [942, 139] on div "Visitas" at bounding box center [873, 140] width 182 height 25
click at [822, 285] on div "**********" at bounding box center [589, 363] width 1149 height 613
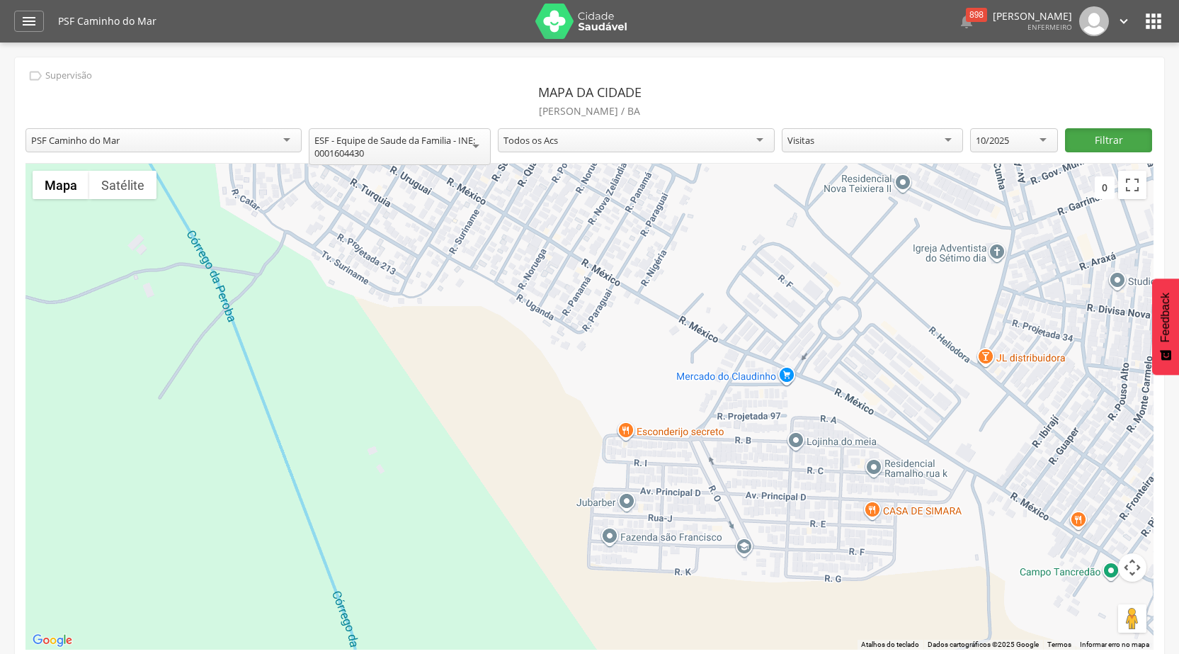
click at [1110, 132] on button "Filtrar" at bounding box center [1108, 140] width 87 height 24
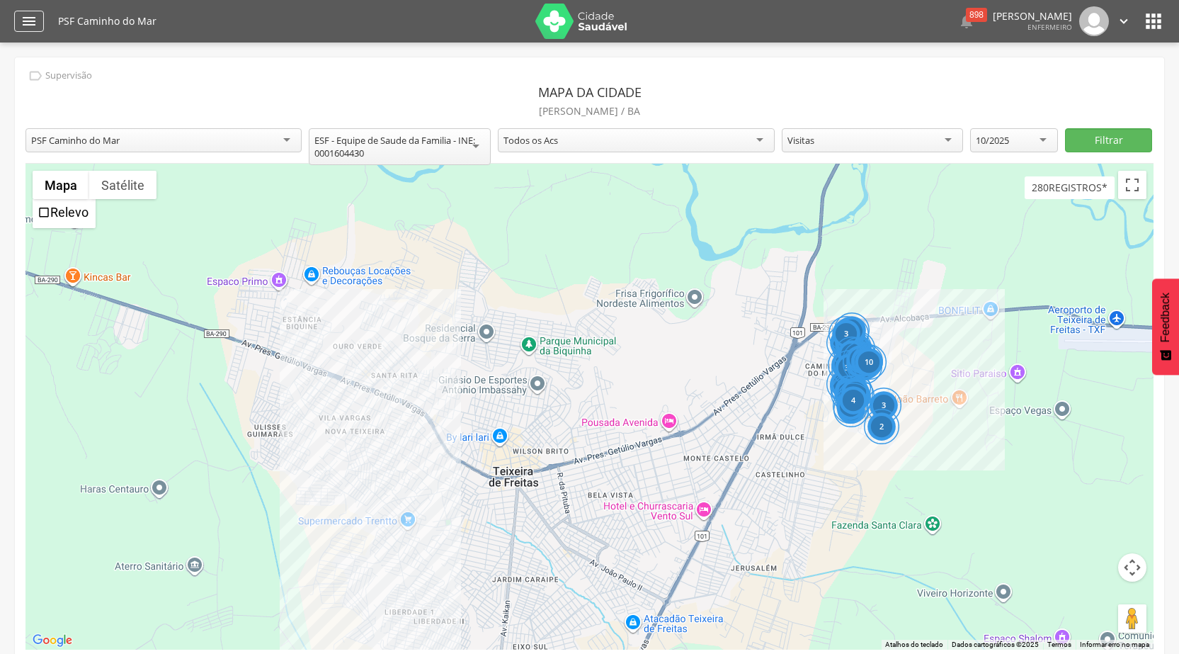
click at [37, 17] on icon "" at bounding box center [29, 21] width 17 height 17
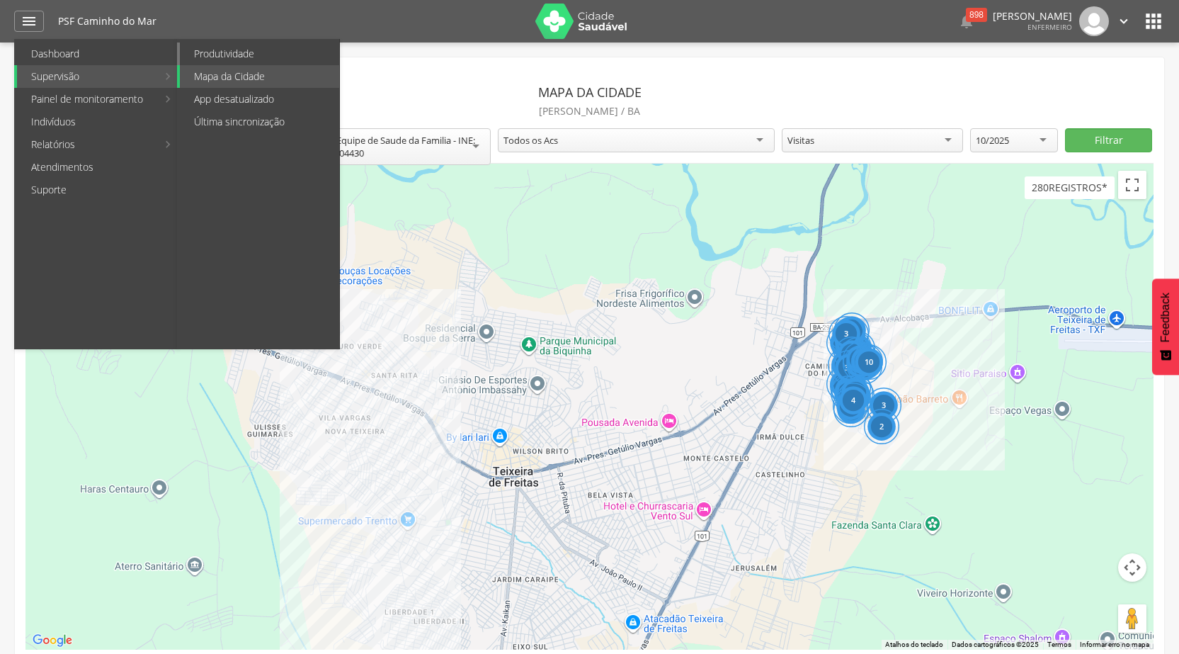
click at [245, 54] on link "Produtividade" at bounding box center [259, 53] width 159 height 23
type input "**********"
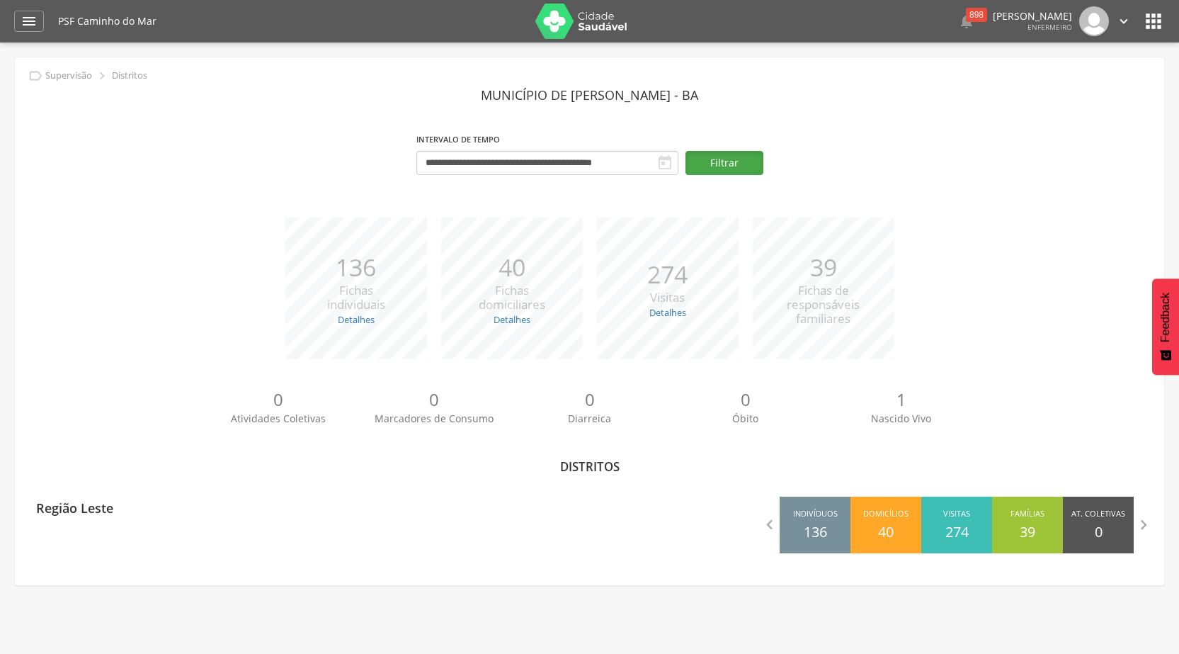
click at [713, 156] on button "Filtrar" at bounding box center [724, 163] width 78 height 24
click at [38, 24] on div "" at bounding box center [29, 21] width 30 height 21
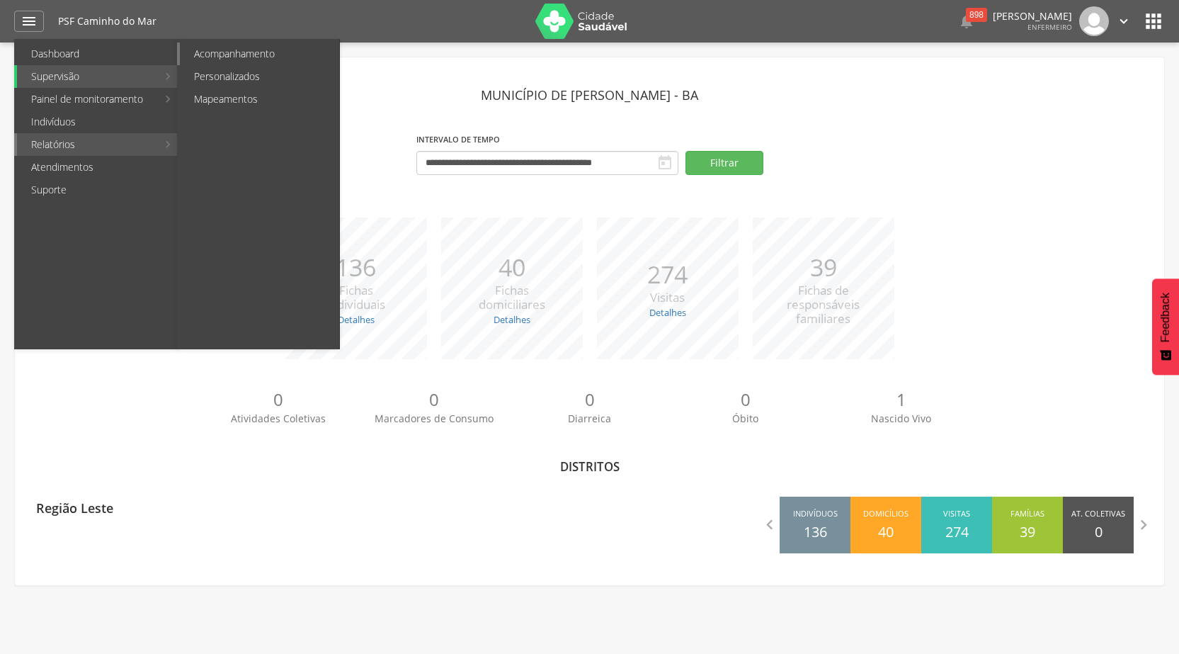
click at [232, 51] on link "Acompanhamento" at bounding box center [259, 53] width 159 height 23
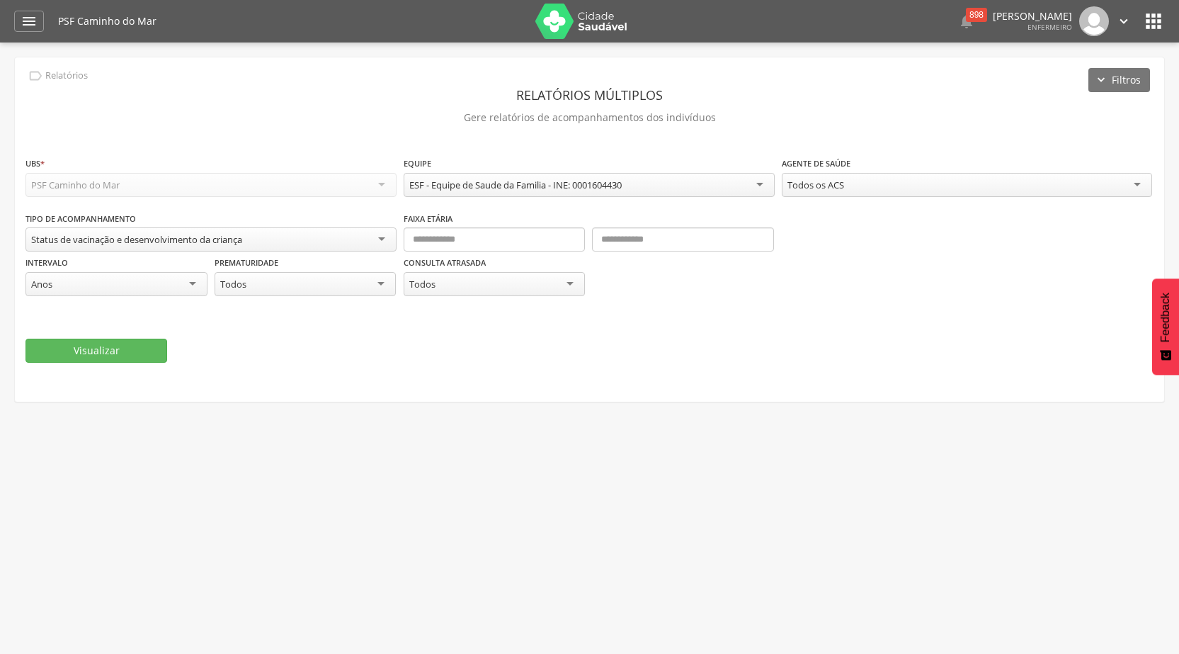
click at [385, 238] on div "Status de vacinação e desenvolvimento da criança" at bounding box center [210, 239] width 371 height 24
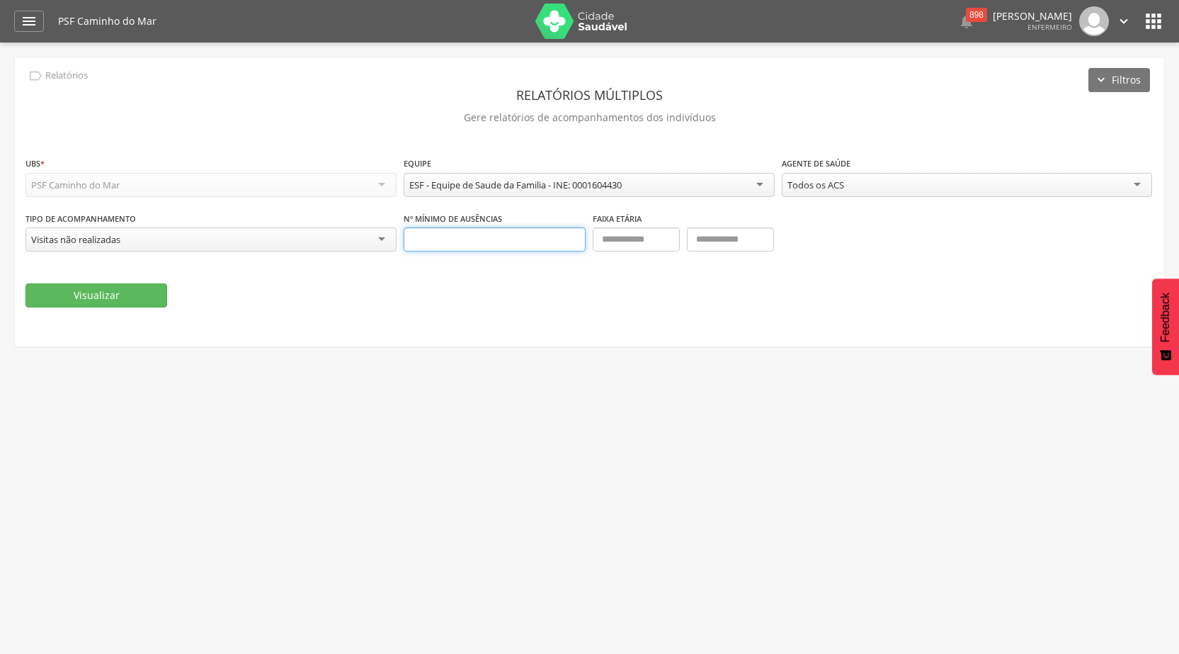
click at [522, 233] on input "text" at bounding box center [495, 239] width 182 height 24
click at [620, 241] on input "text" at bounding box center [636, 239] width 87 height 24
type input "*"
click at [717, 239] on input "text" at bounding box center [730, 239] width 87 height 24
click at [887, 276] on fieldset "**********" at bounding box center [589, 232] width 1128 height 152
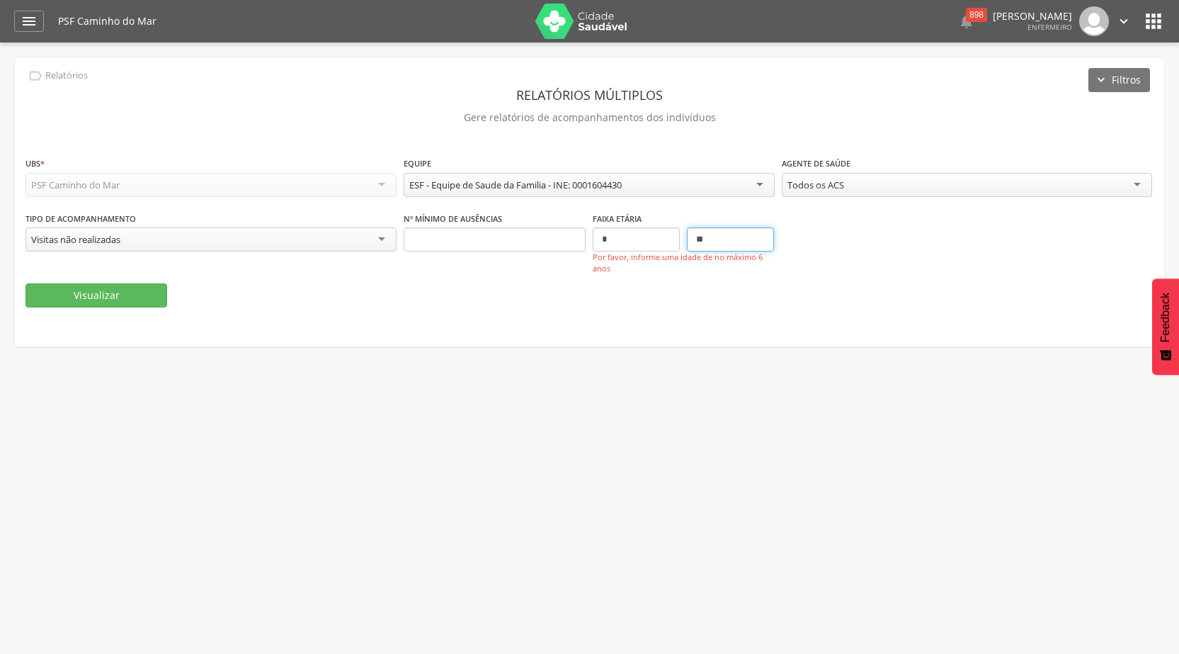
click at [716, 235] on input "**" at bounding box center [730, 239] width 87 height 24
type input "*"
click at [644, 249] on input "*" at bounding box center [636, 239] width 87 height 24
type input "*"
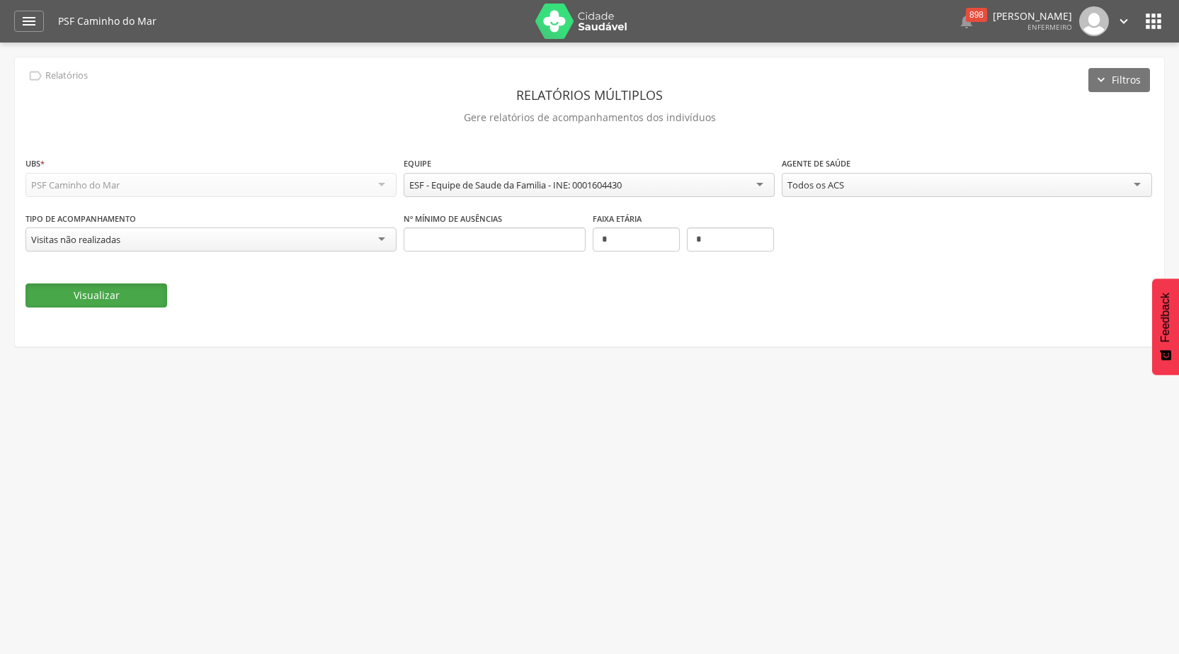
click at [48, 294] on button "Visualizar" at bounding box center [96, 295] width 142 height 24
click at [24, 24] on icon "" at bounding box center [29, 21] width 17 height 17
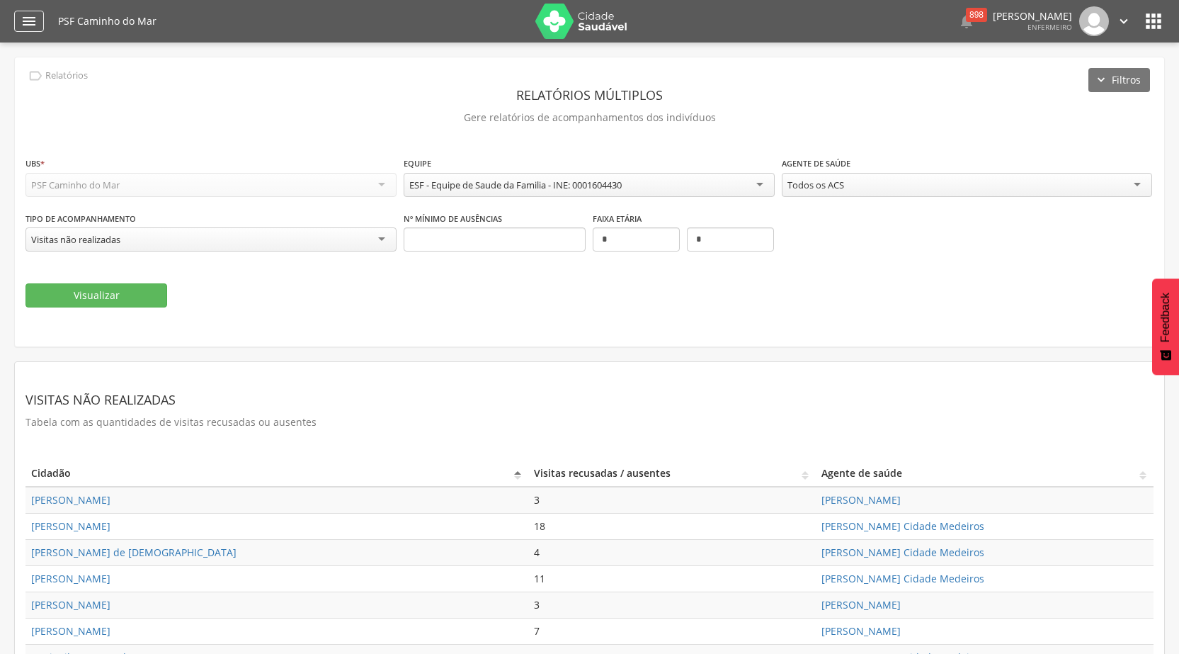
click at [38, 21] on div "" at bounding box center [29, 21] width 30 height 21
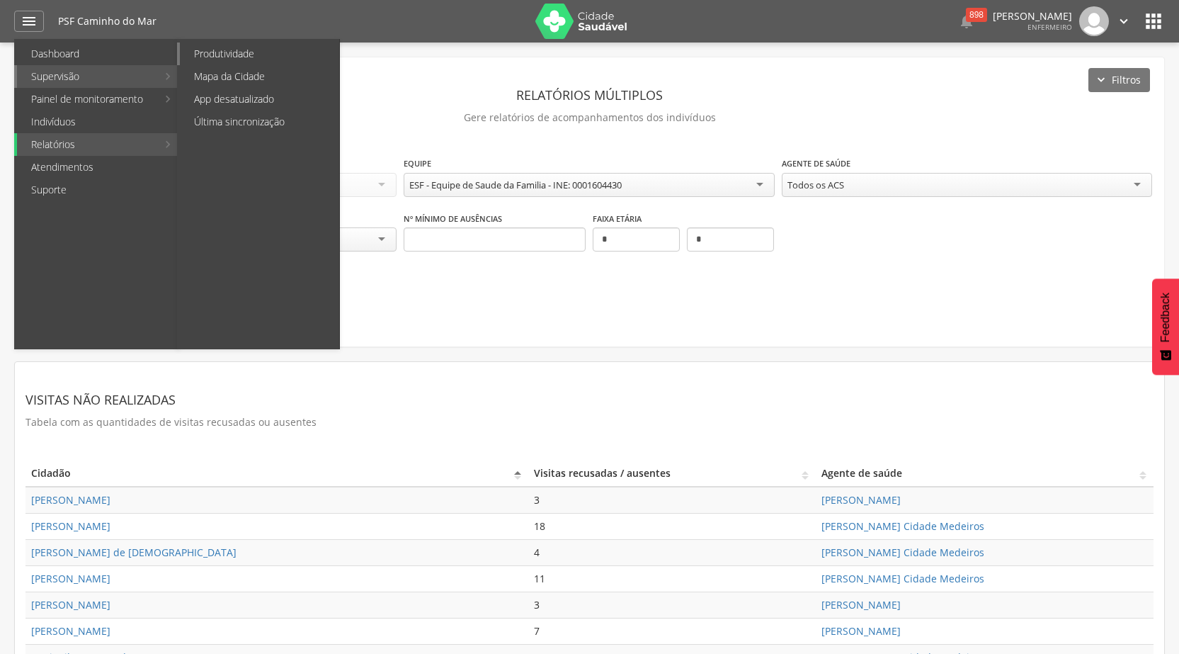
click at [229, 51] on link "Produtividade" at bounding box center [259, 53] width 159 height 23
